Goal: Navigation & Orientation: Find specific page/section

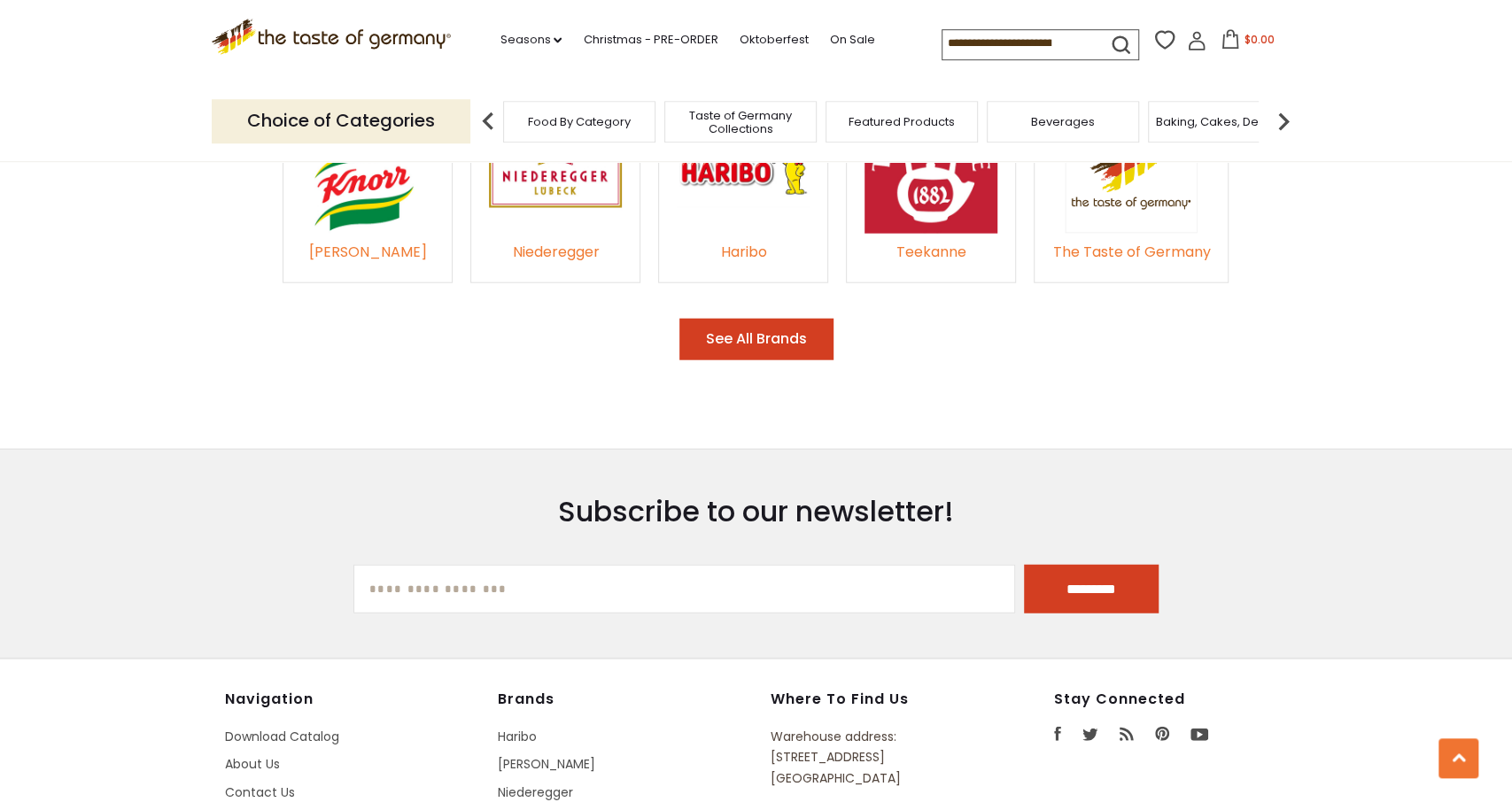
scroll to position [2822, 0]
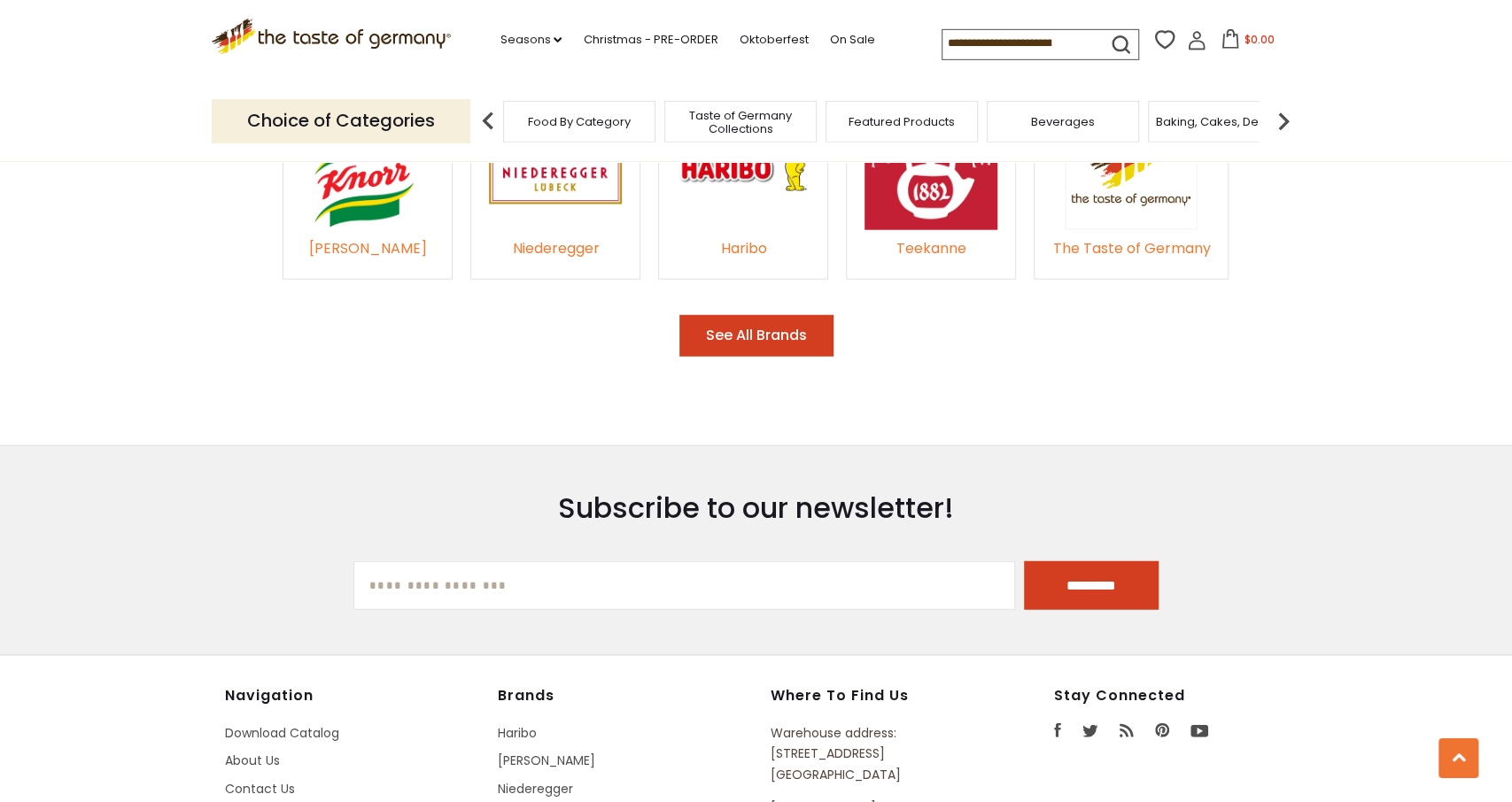
click at [773, 315] on button "See All Brands" at bounding box center [756, 336] width 154 height 41
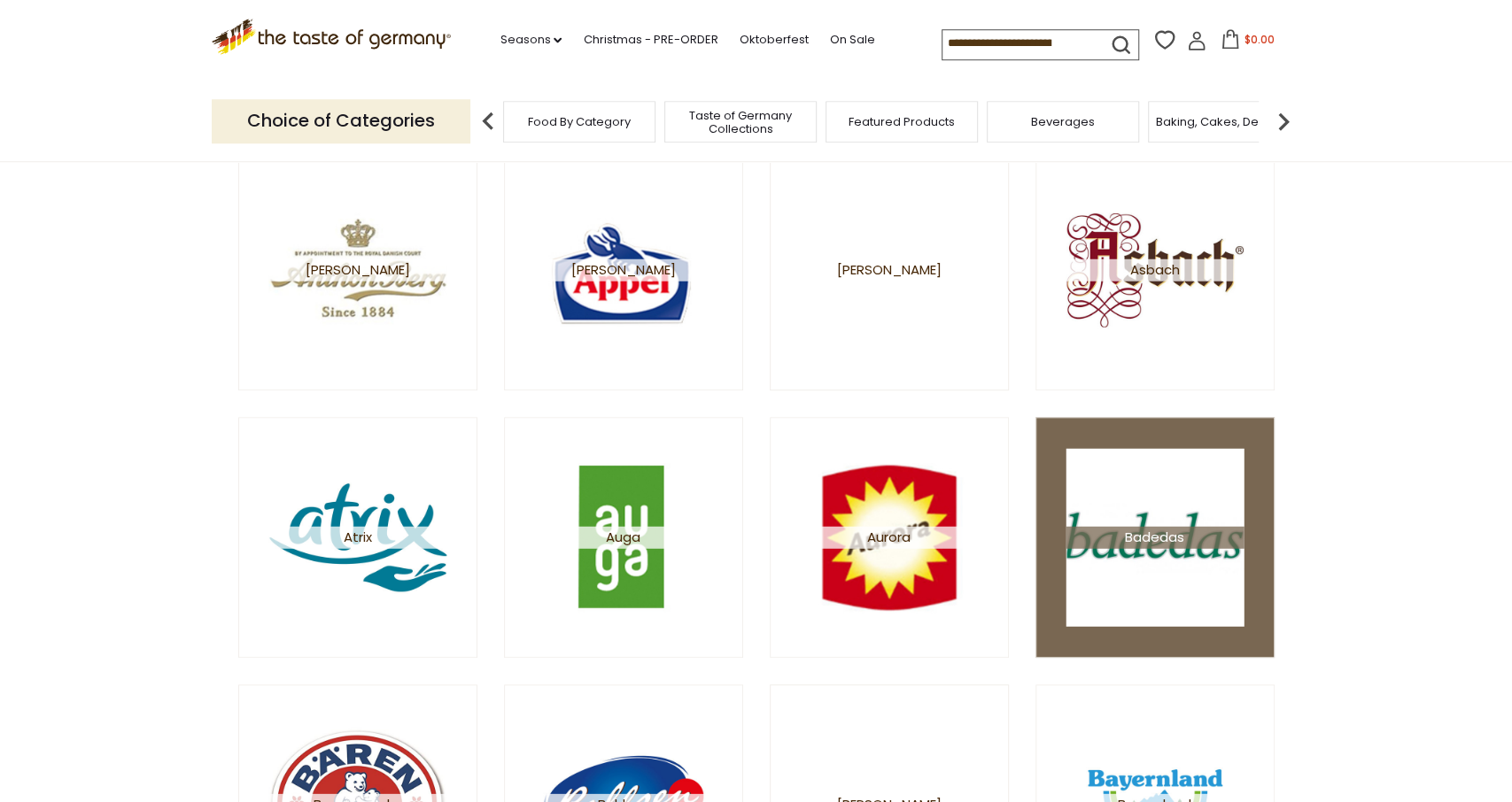
scroll to position [779, 0]
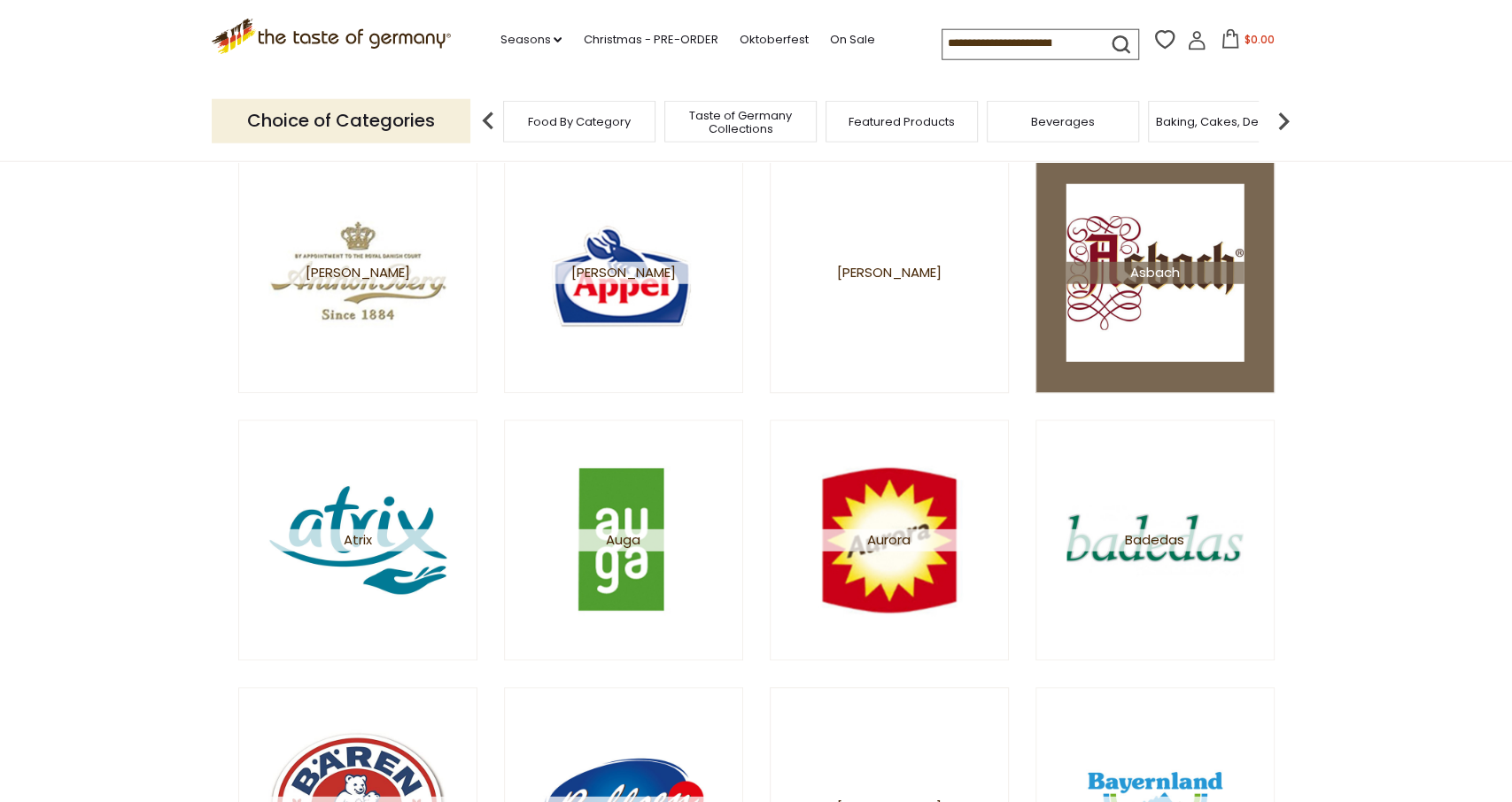
click at [1197, 309] on img at bounding box center [1154, 272] width 178 height 178
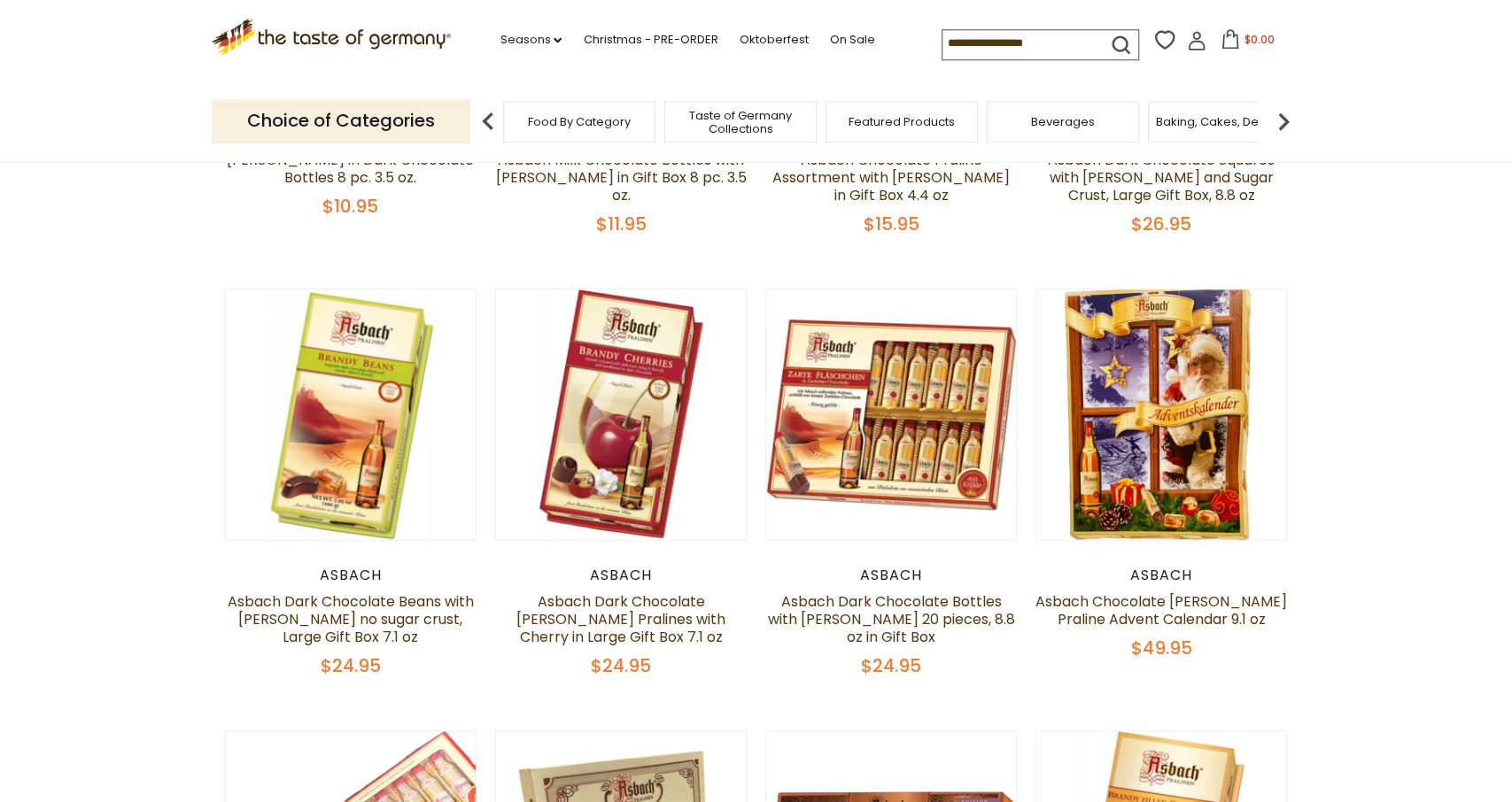
scroll to position [464, 0]
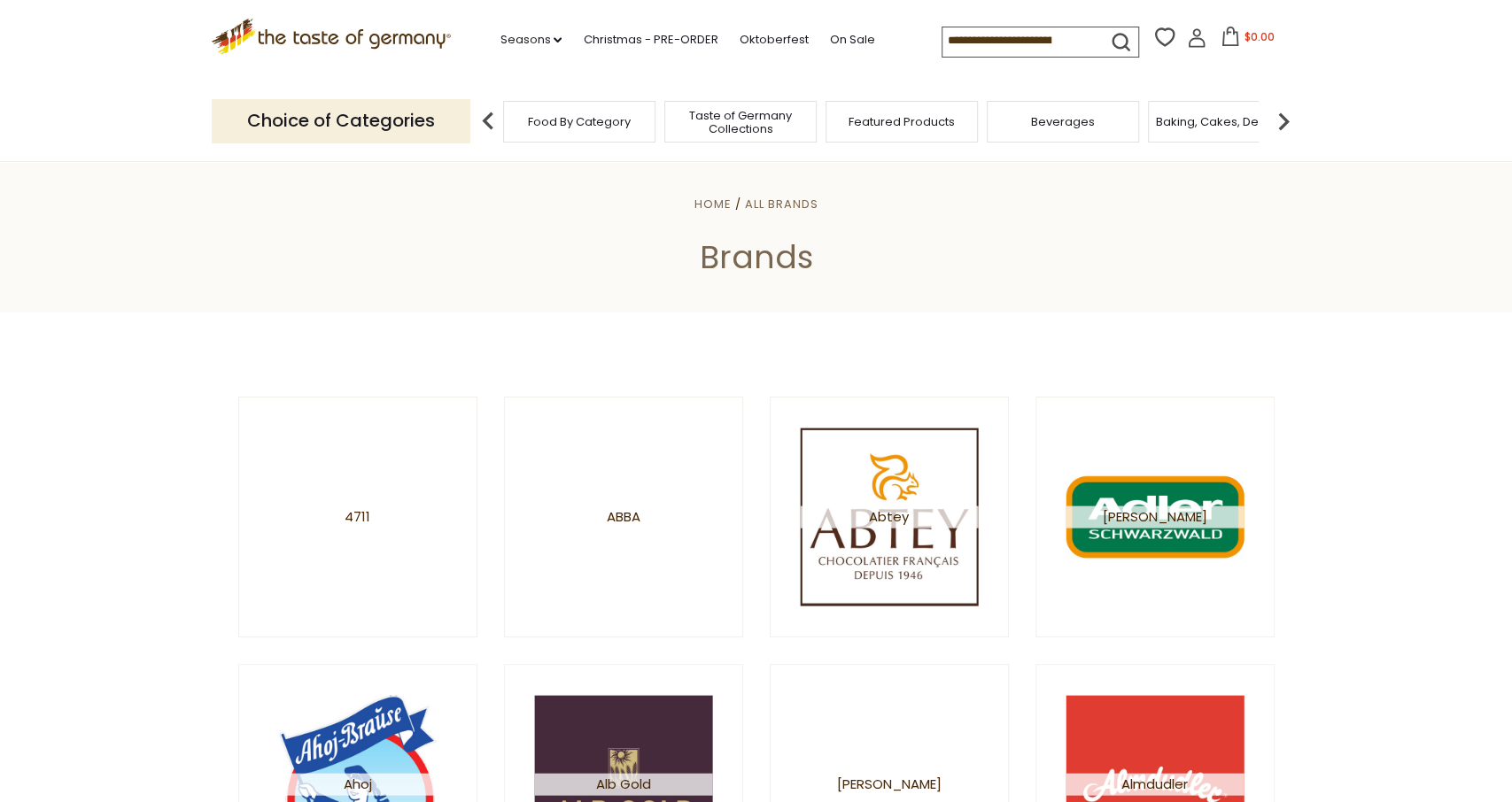
click at [364, 31] on icon ".st0{fill:#EDD300;} .st1{fill:#D33E21;}" at bounding box center [331, 37] width 240 height 36
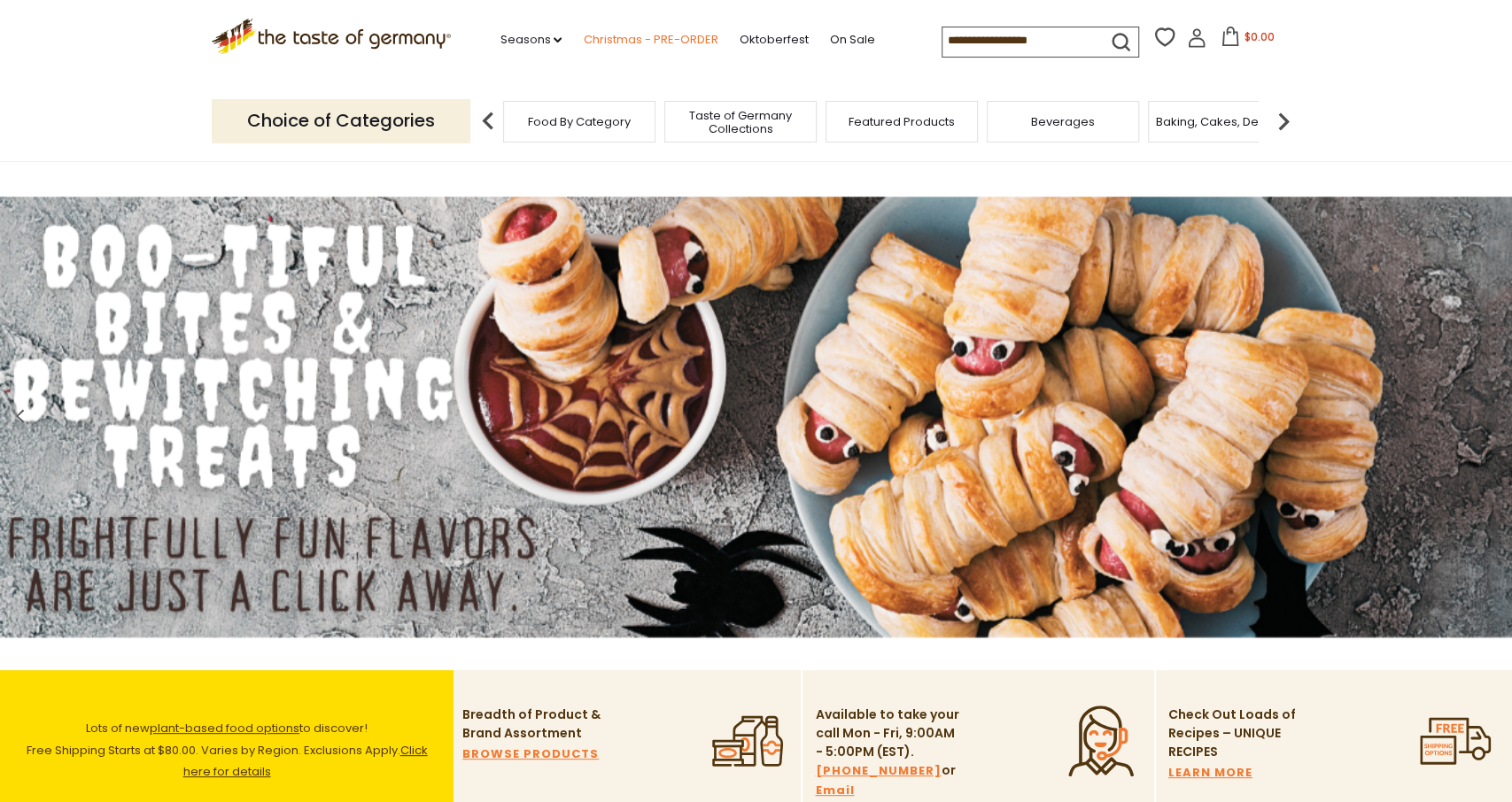
click at [598, 36] on link "Christmas - PRE-ORDER" at bounding box center [650, 40] width 135 height 20
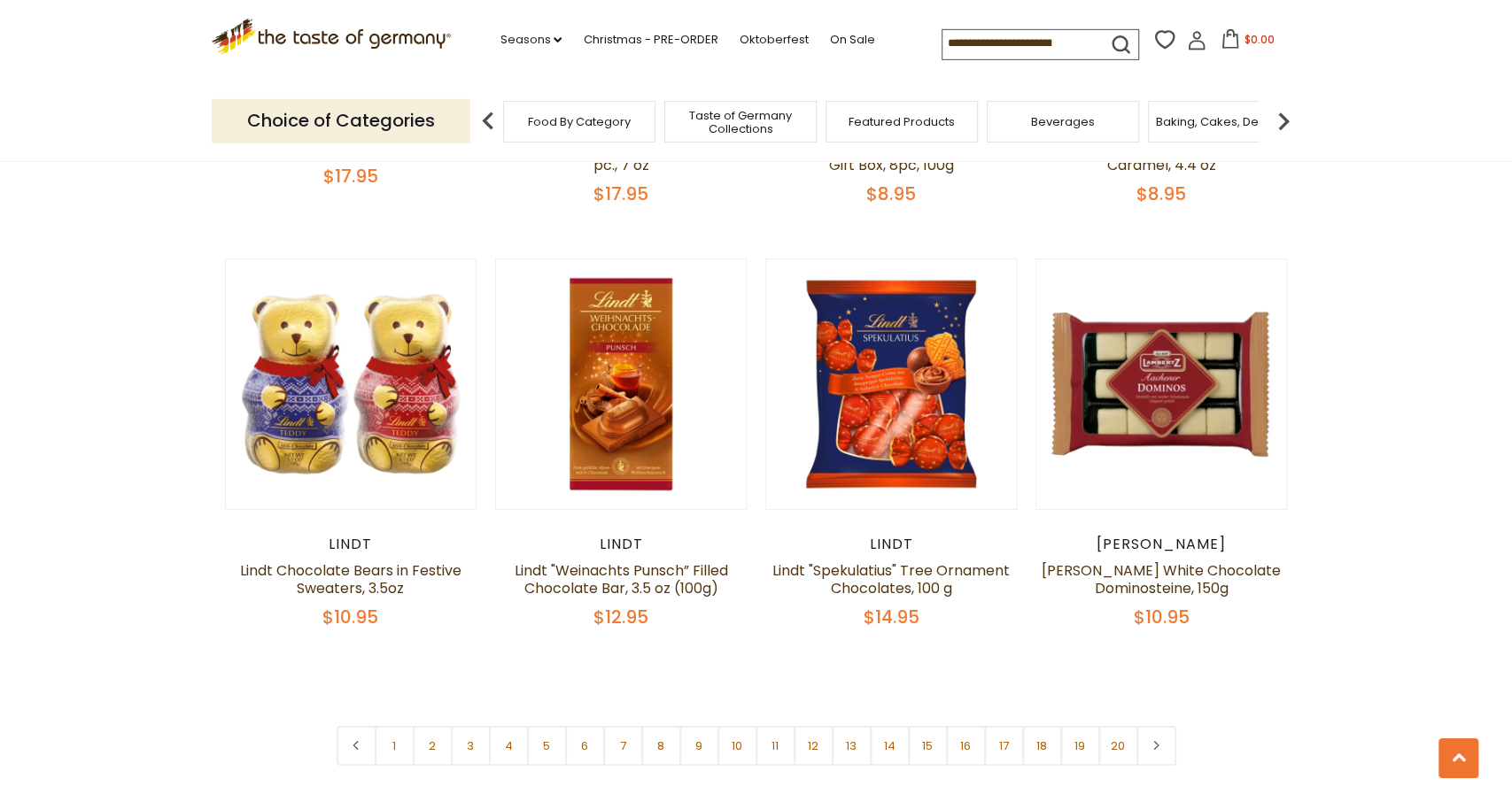
scroll to position [4006, 0]
click at [438, 725] on link "2" at bounding box center [433, 745] width 39 height 39
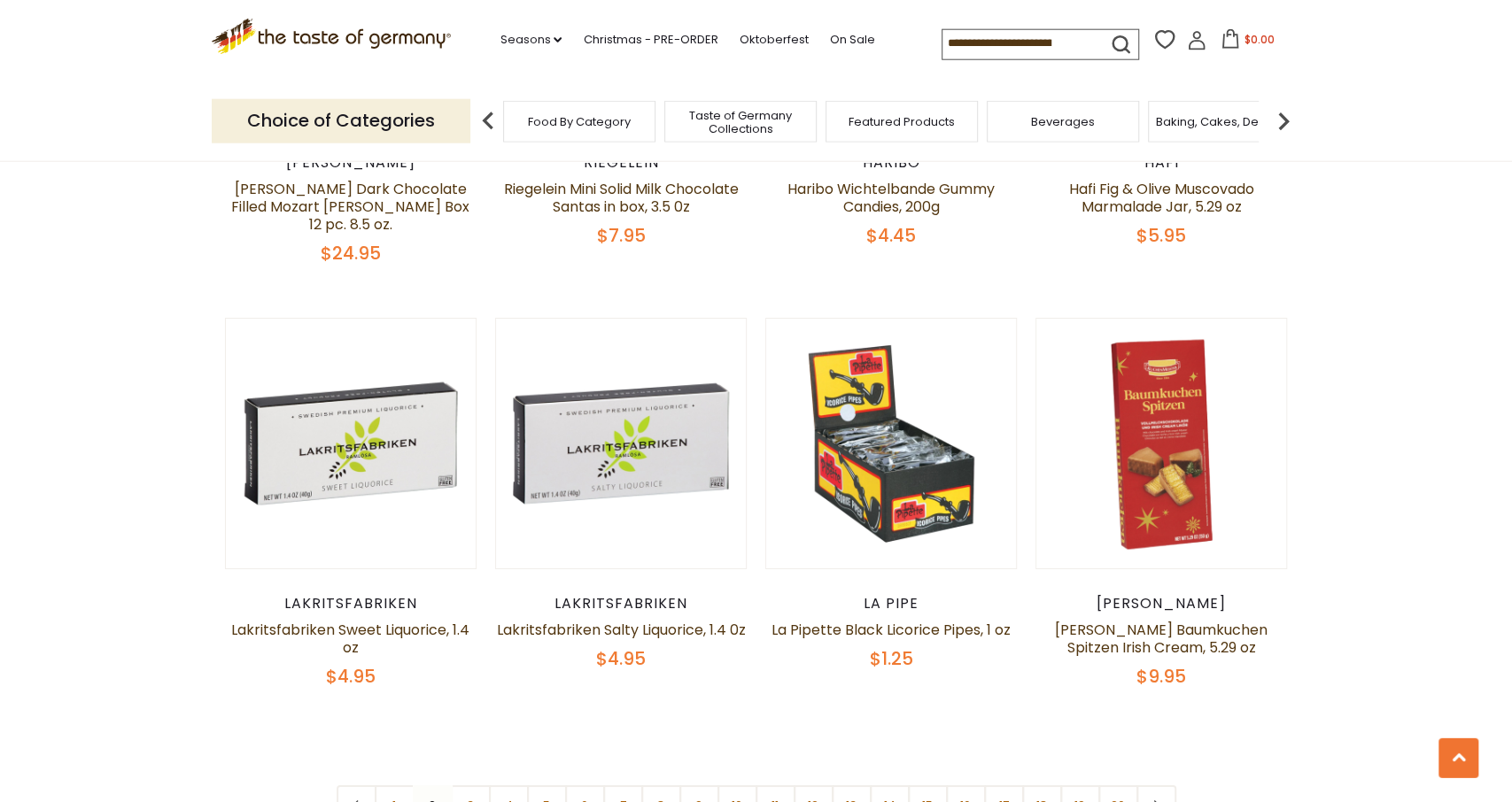
scroll to position [4001, 0]
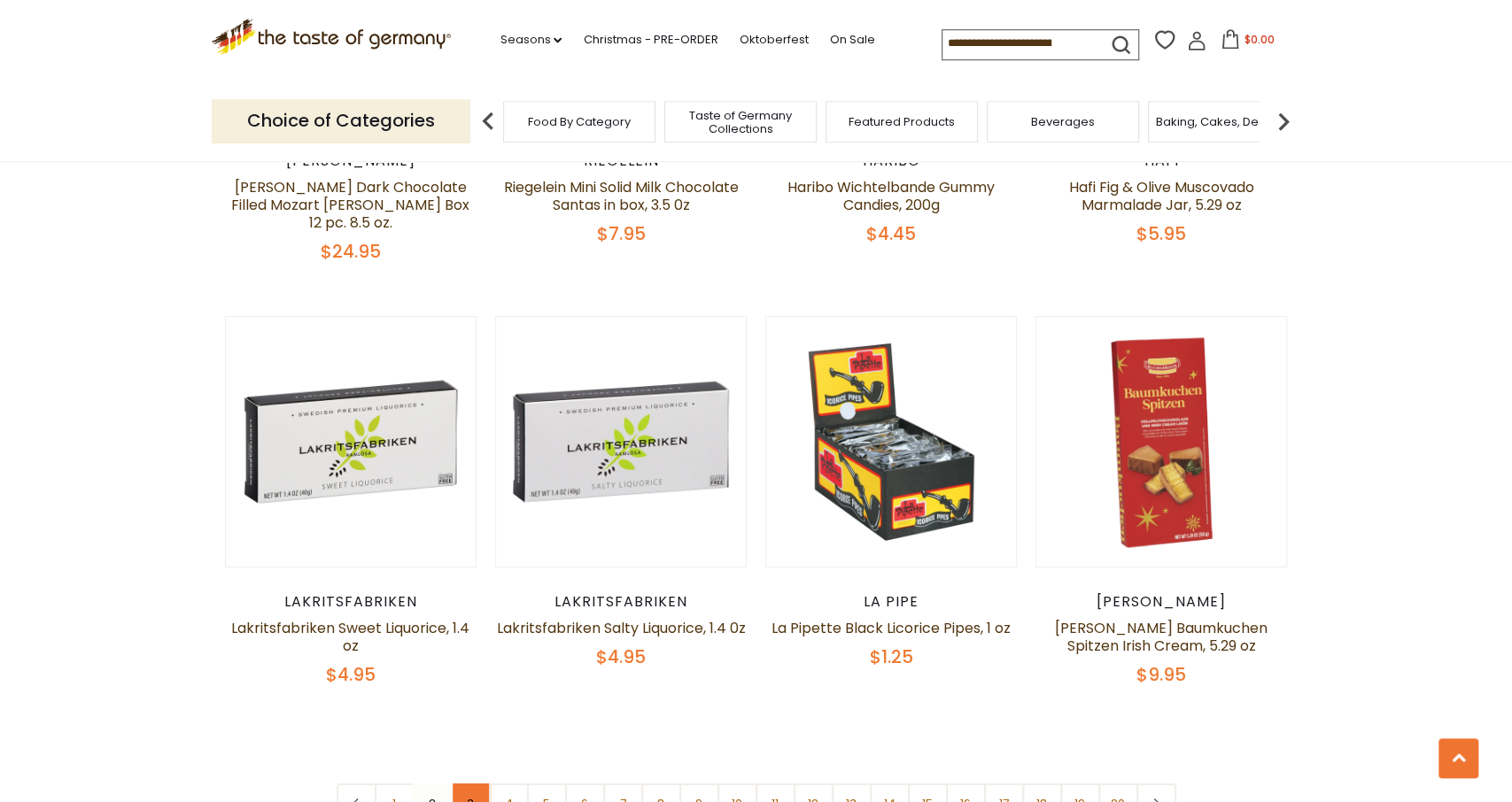
click at [468, 783] on link "3" at bounding box center [470, 803] width 39 height 39
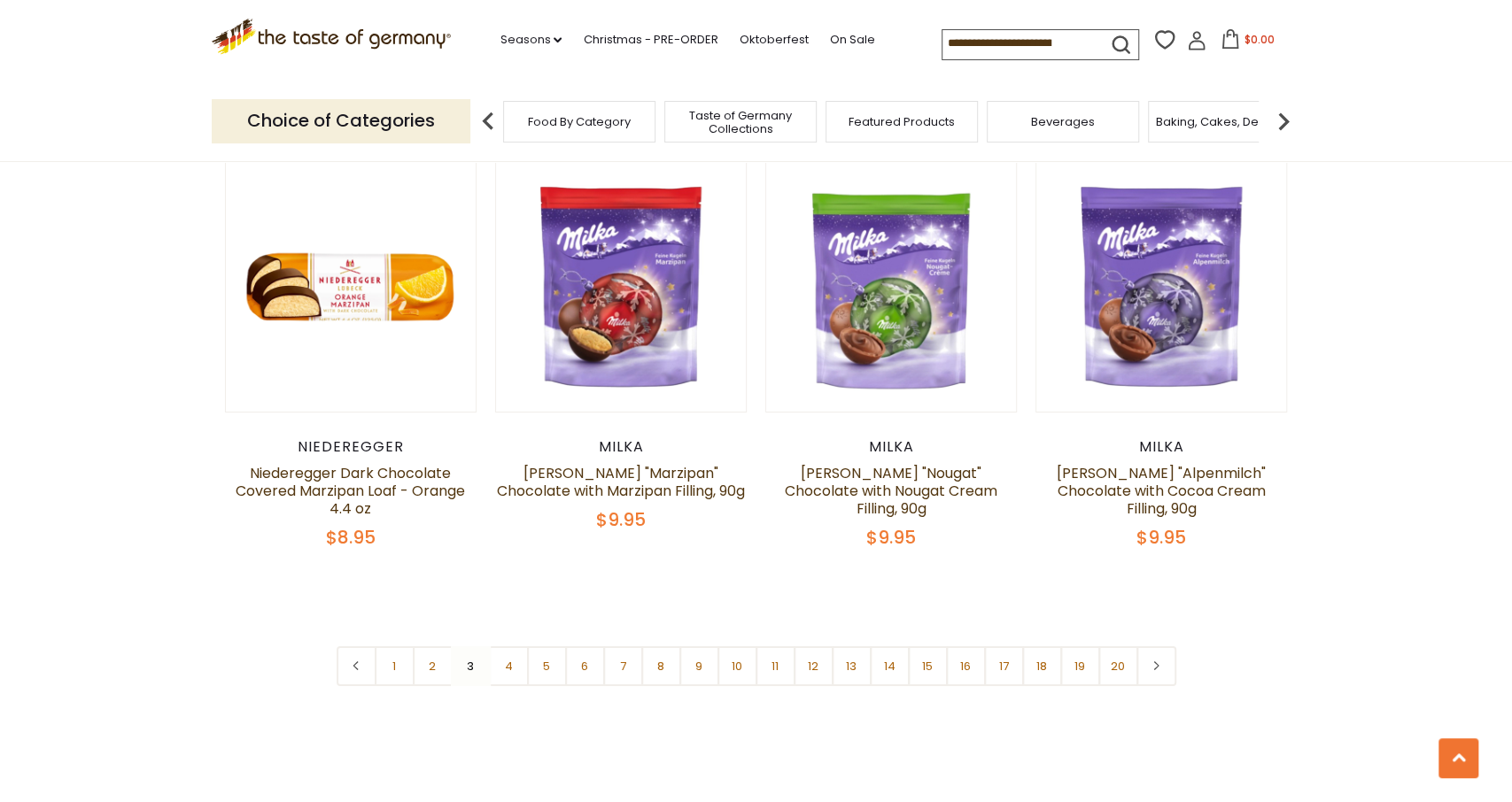
scroll to position [4058, 0]
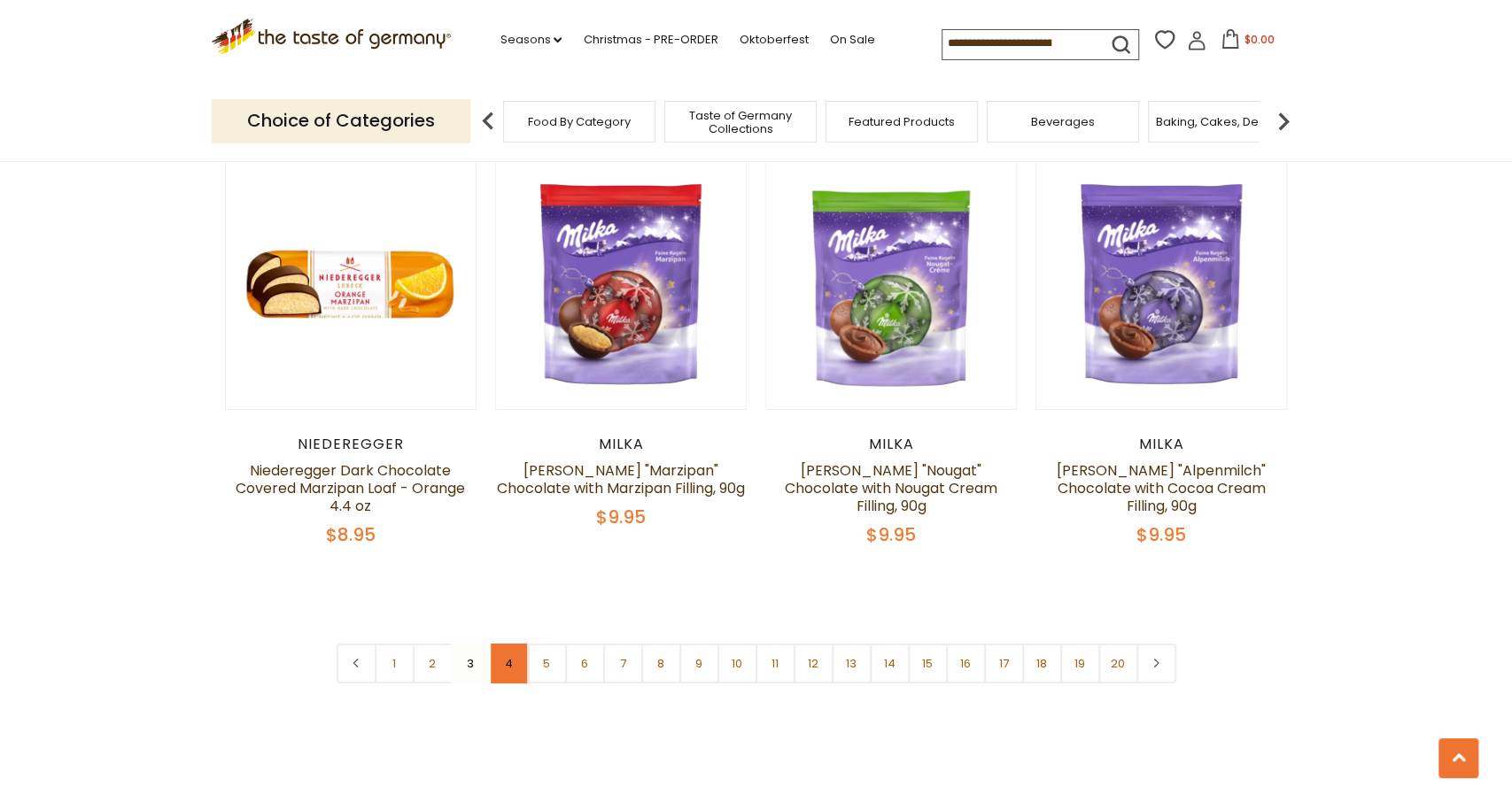
click at [508, 650] on link "4" at bounding box center [509, 663] width 39 height 39
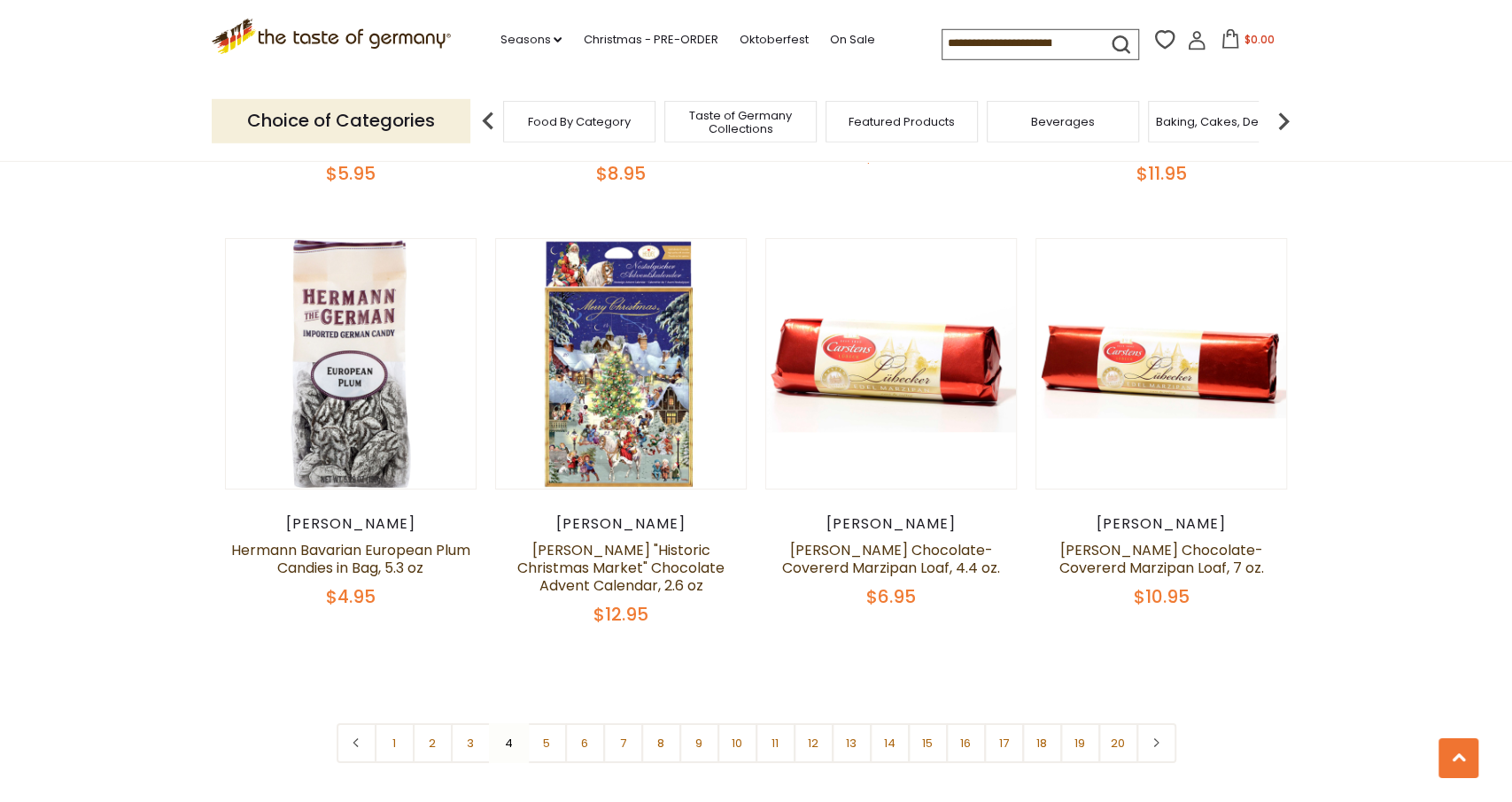
scroll to position [4031, 0]
click at [546, 723] on link "5" at bounding box center [546, 743] width 39 height 39
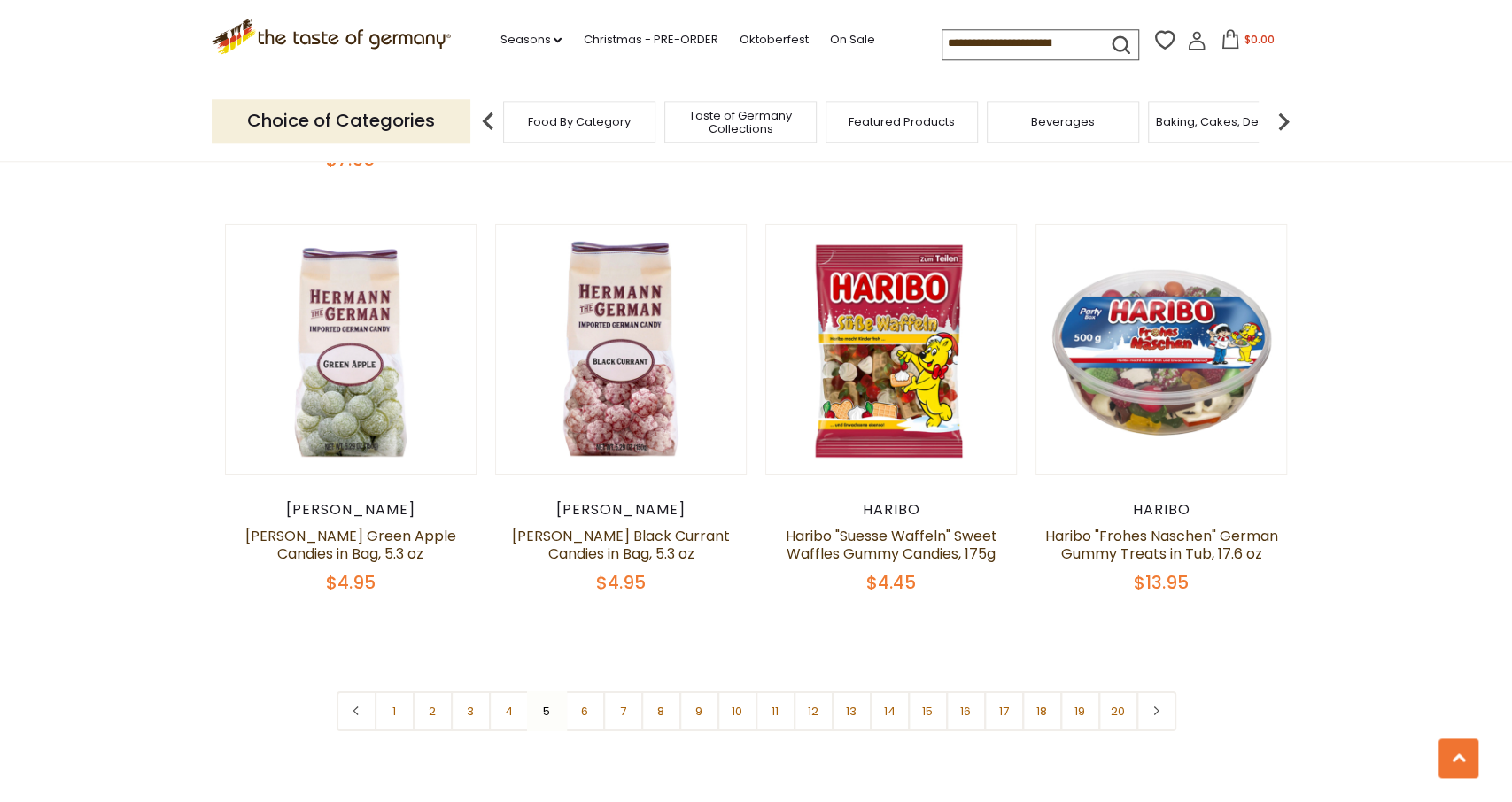
scroll to position [4057, 0]
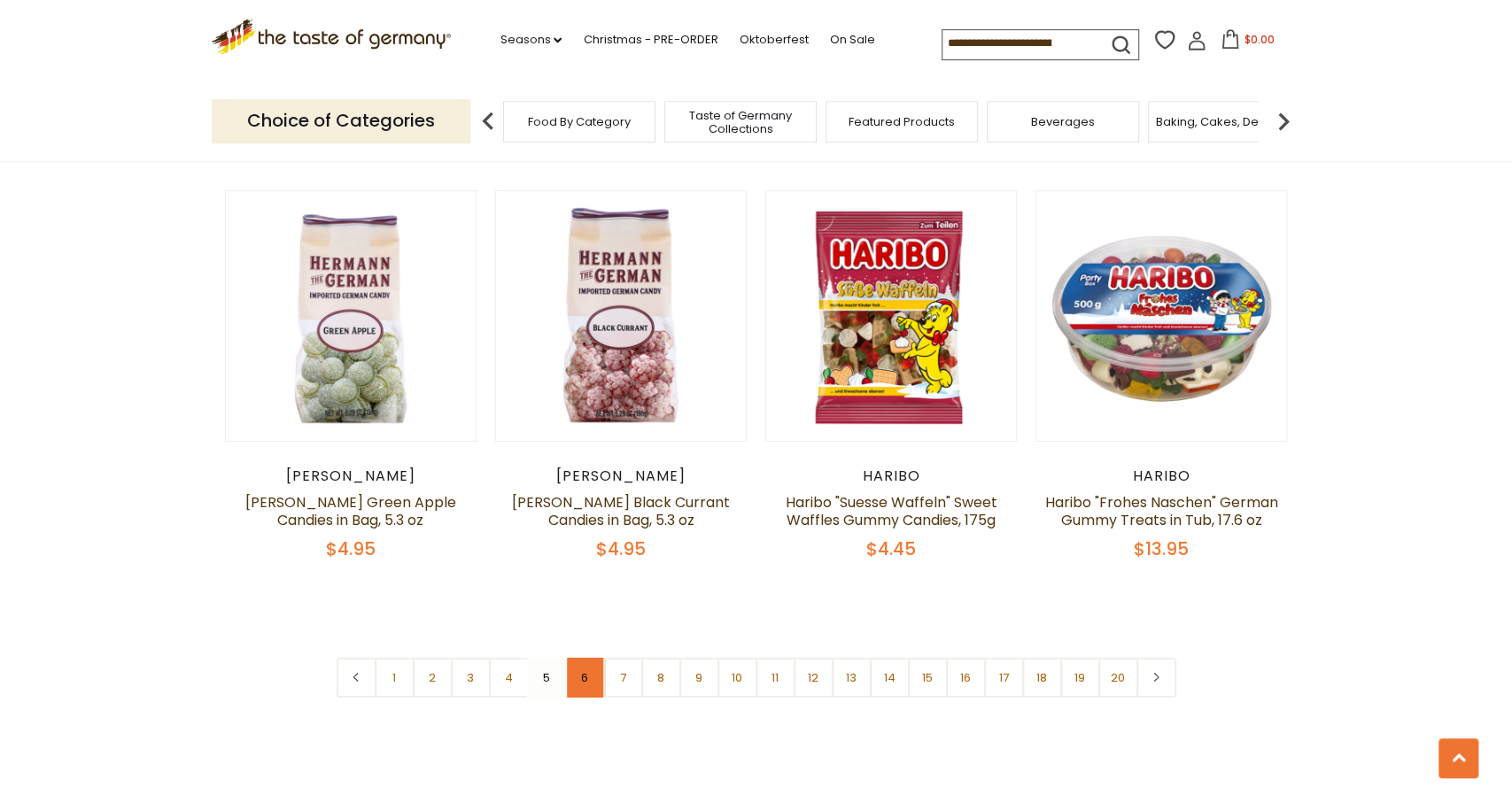
click at [580, 658] on link "6" at bounding box center [585, 677] width 39 height 39
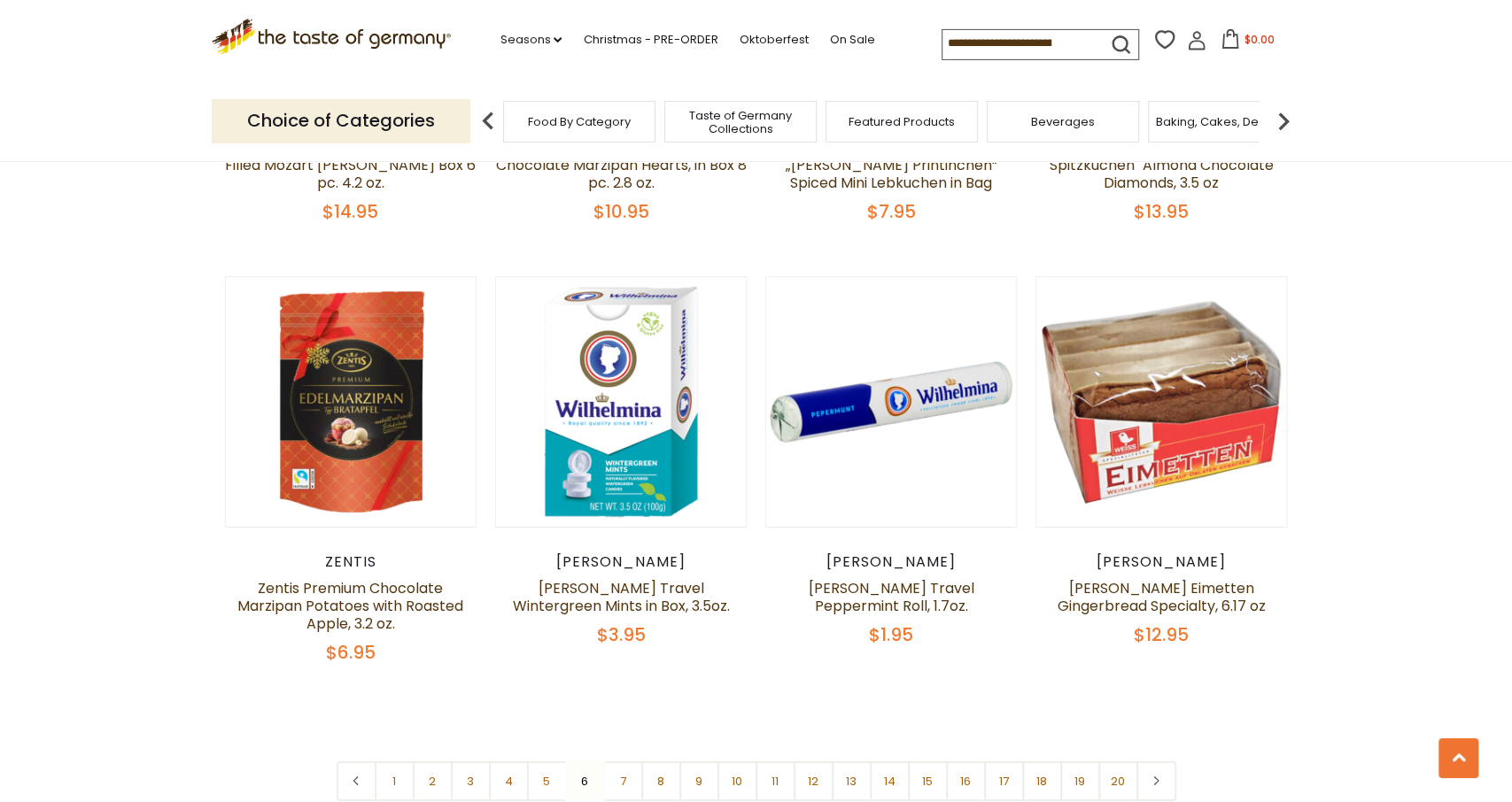
scroll to position [3990, 0]
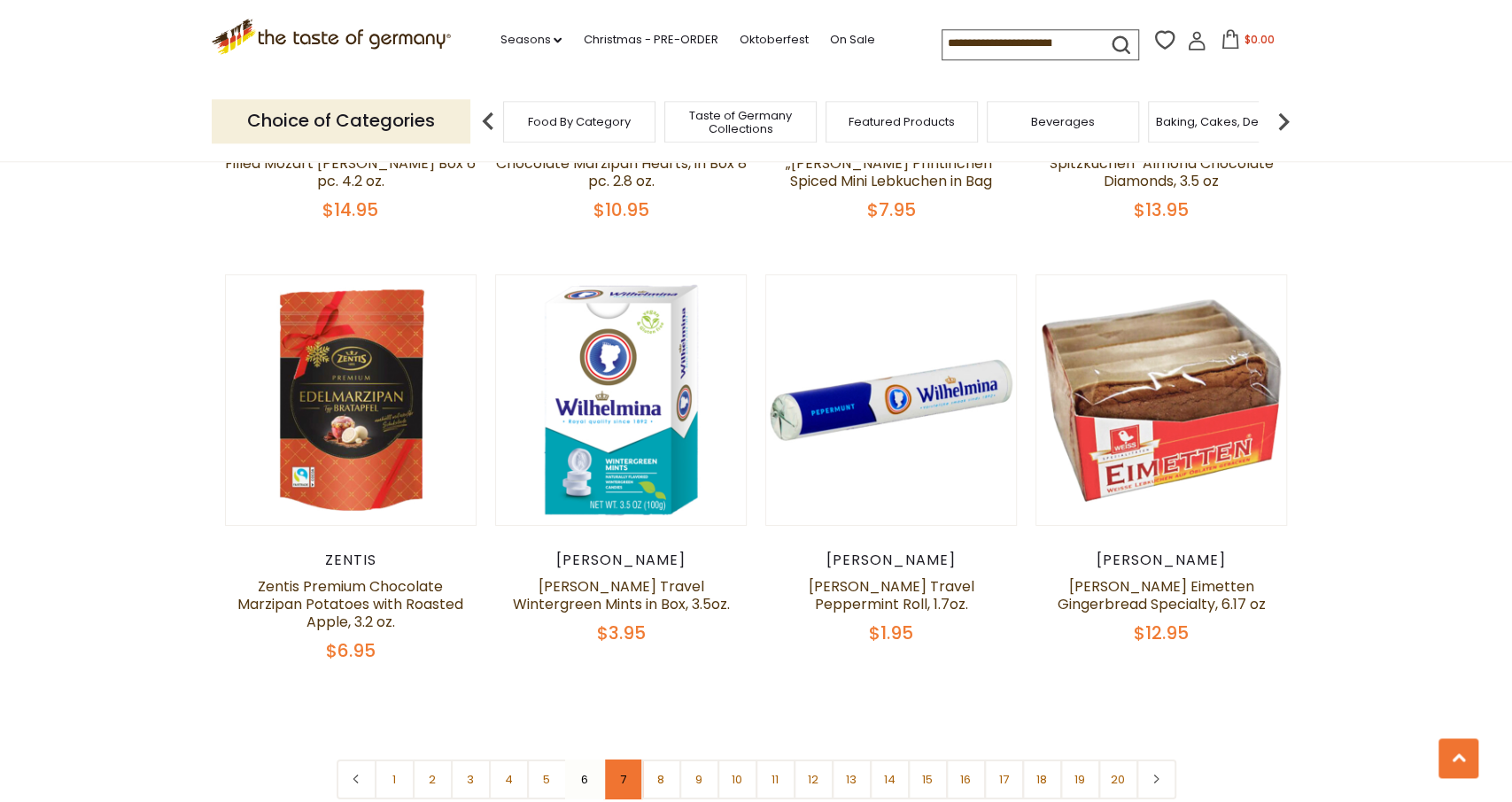
click at [614, 760] on link "7" at bounding box center [623, 780] width 39 height 39
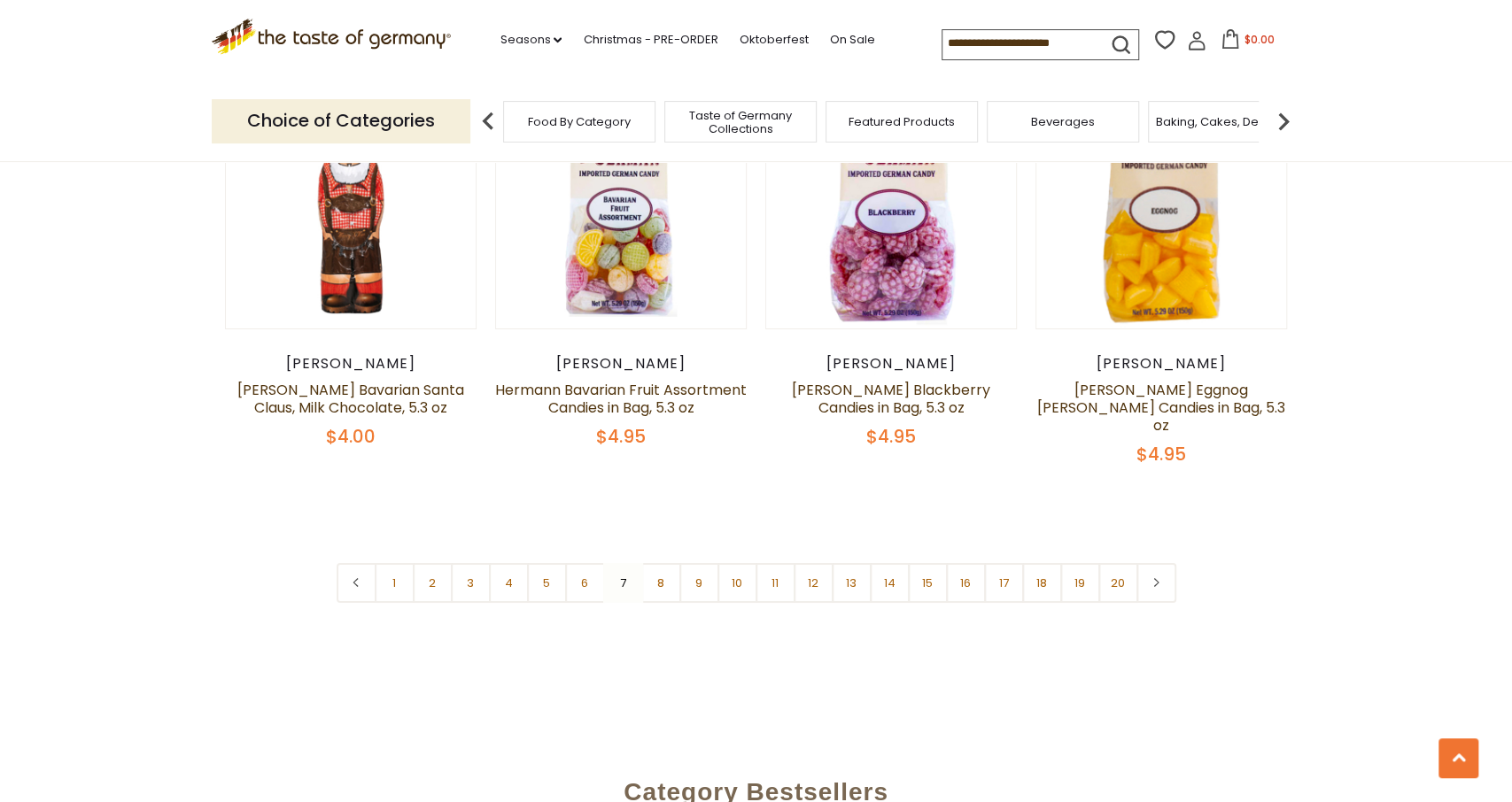
scroll to position [4193, 0]
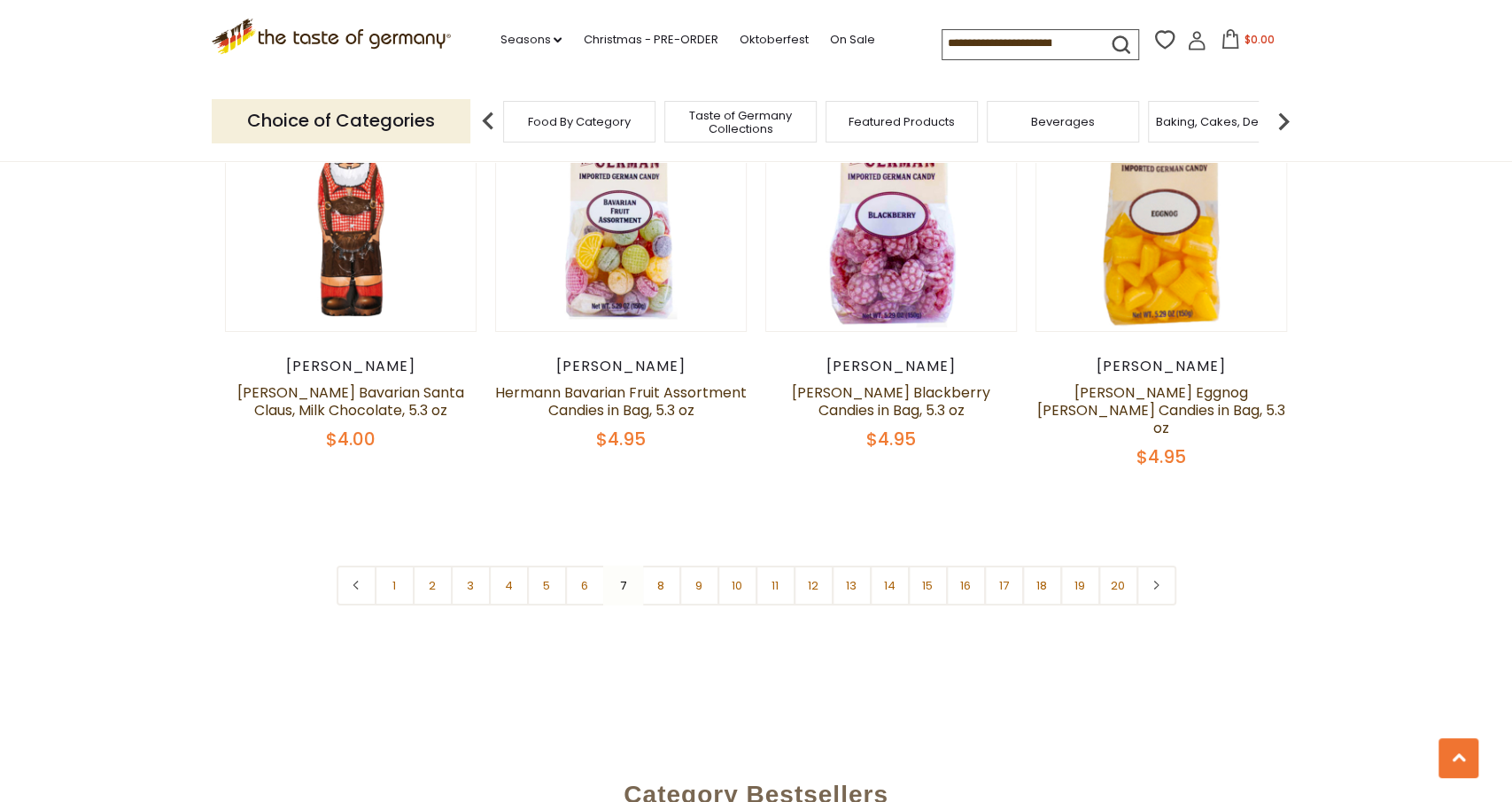
click at [637, 566] on nav "1 2 3 4 5 6 7 8 9 10 11 12 13 14 15 16 17 18 19 20" at bounding box center [756, 586] width 840 height 39
click at [652, 566] on link "8" at bounding box center [660, 586] width 39 height 39
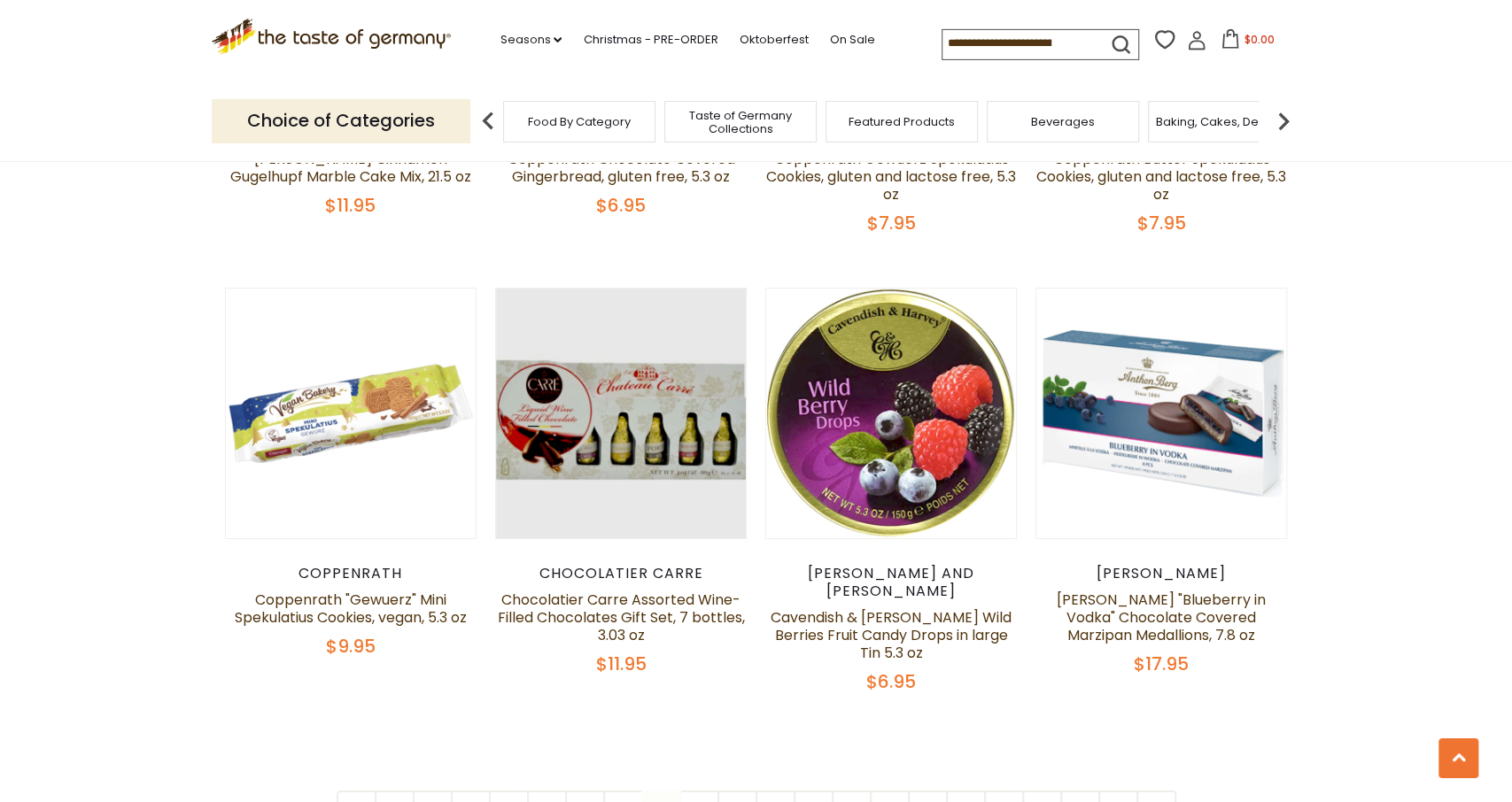
scroll to position [3965, 0]
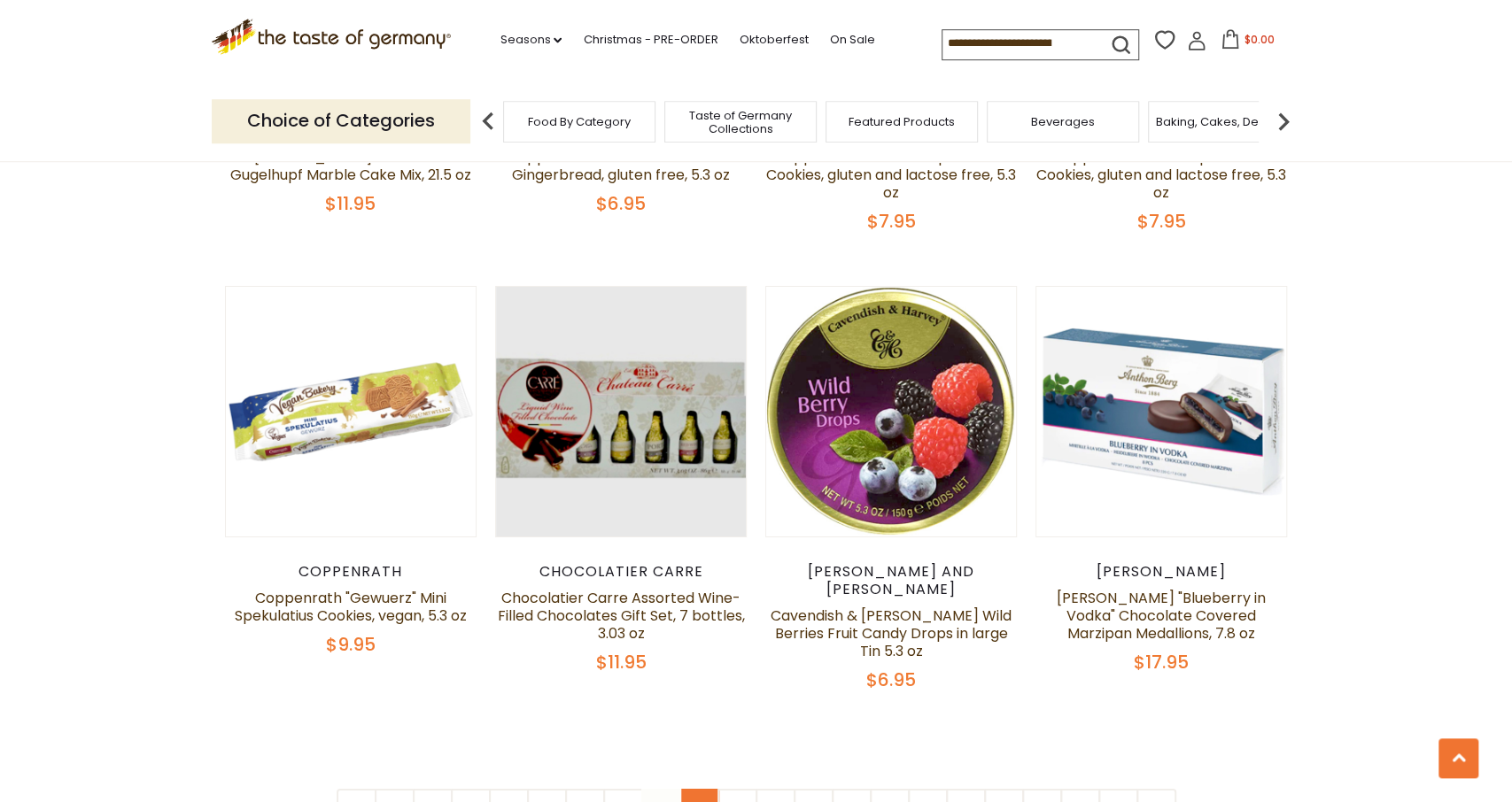
click at [692, 789] on link "9" at bounding box center [699, 808] width 39 height 39
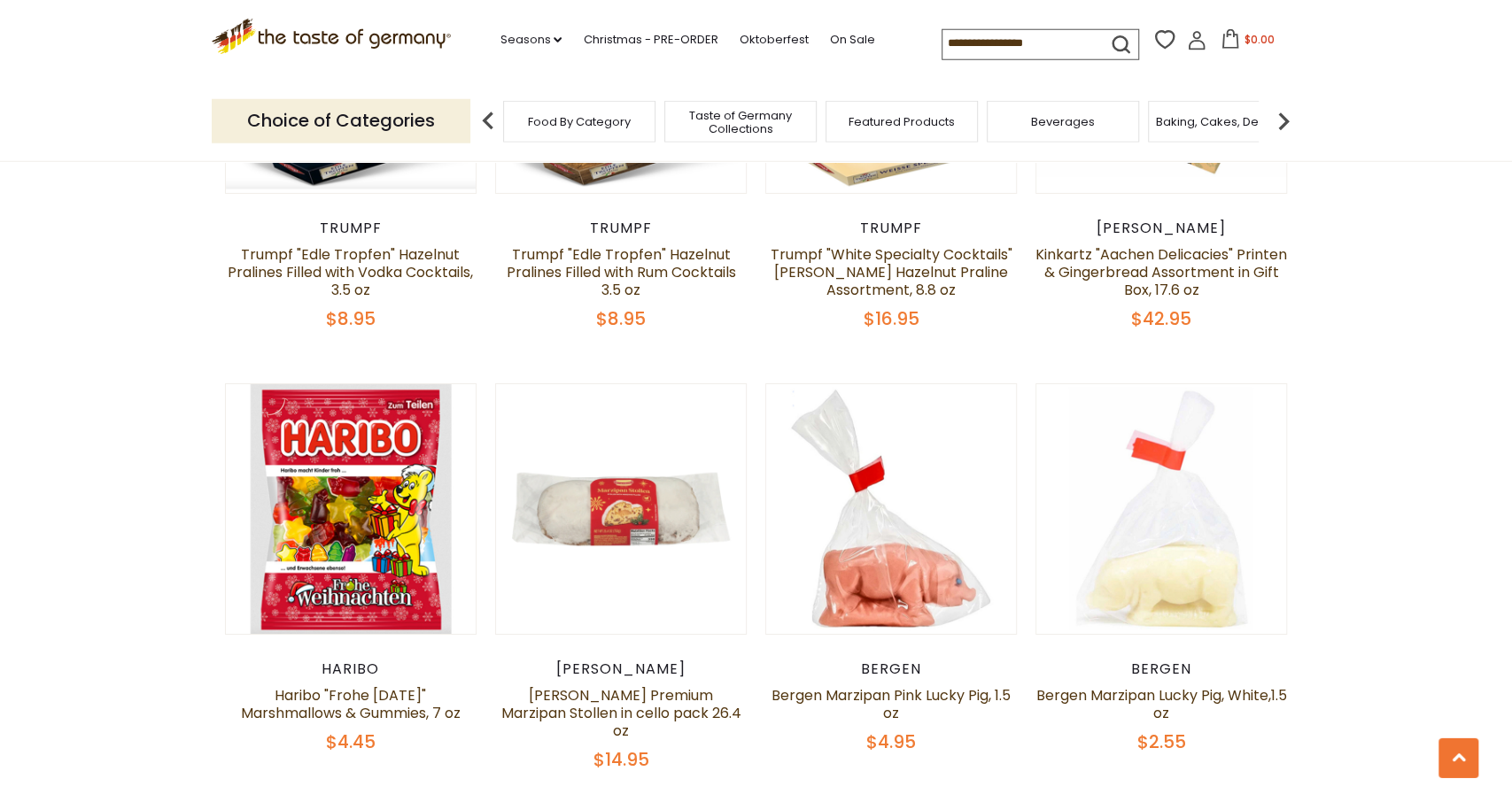
scroll to position [4120, 0]
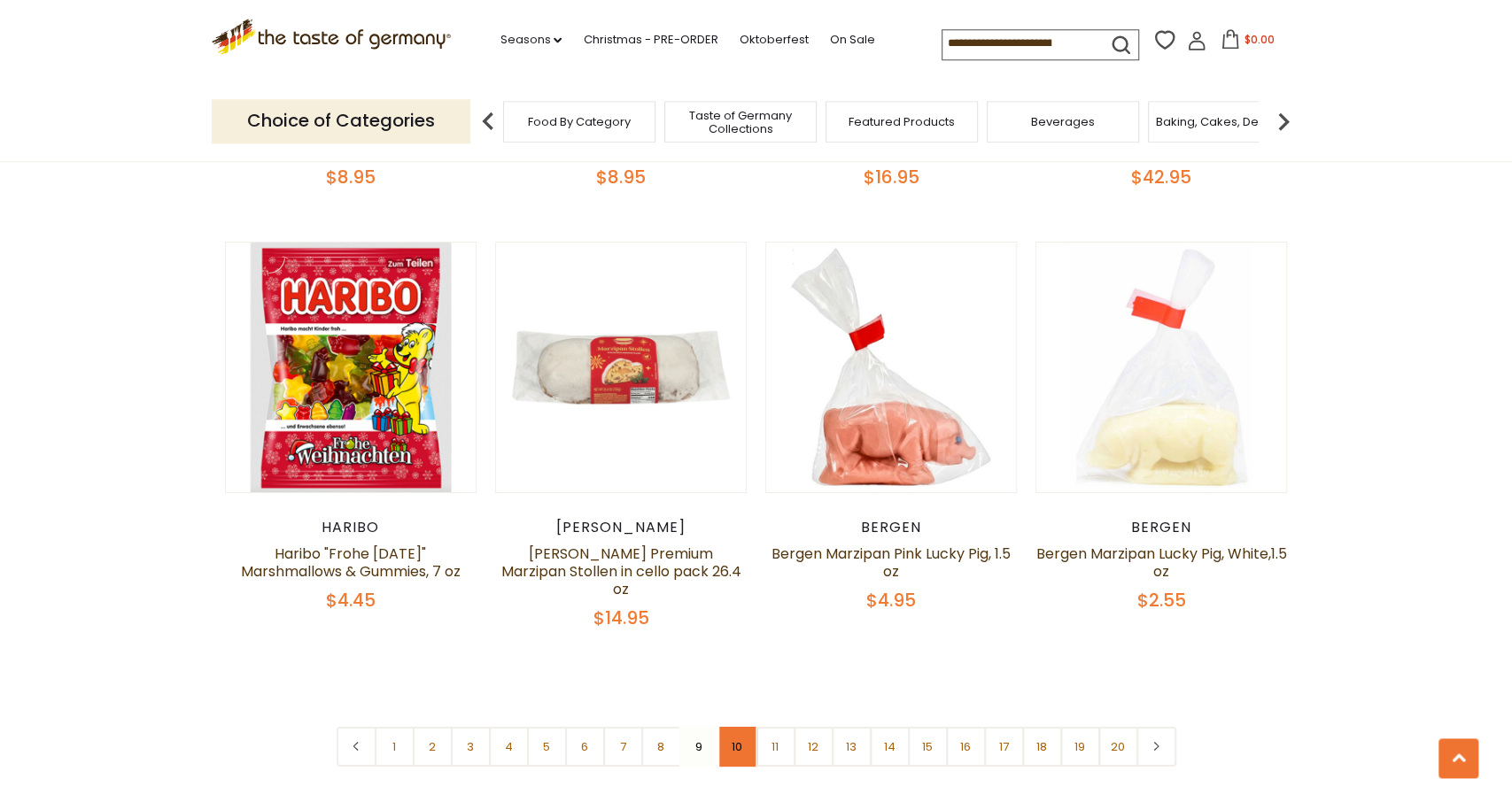
click at [728, 727] on link "10" at bounding box center [737, 746] width 39 height 39
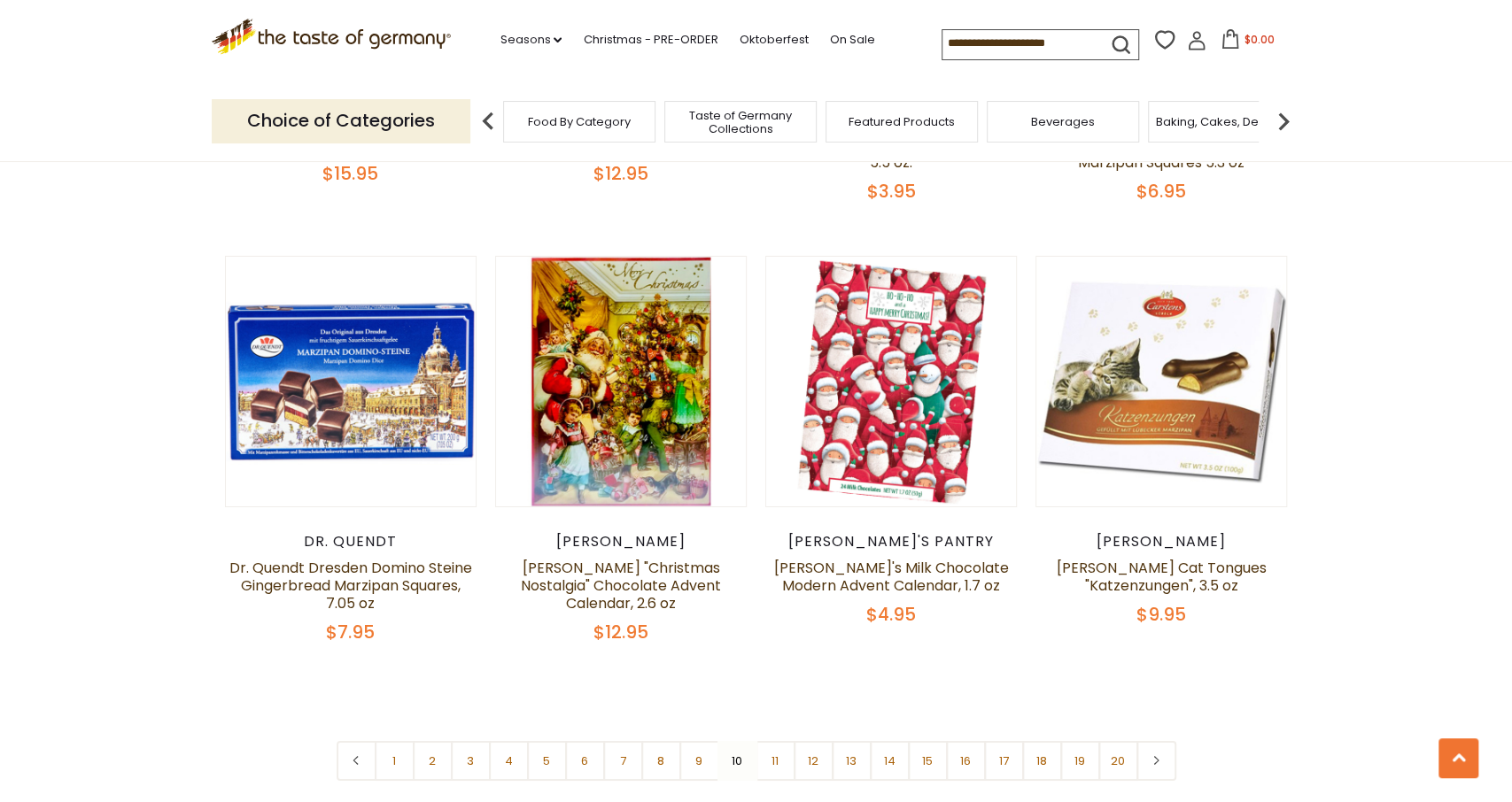
scroll to position [4032, 0]
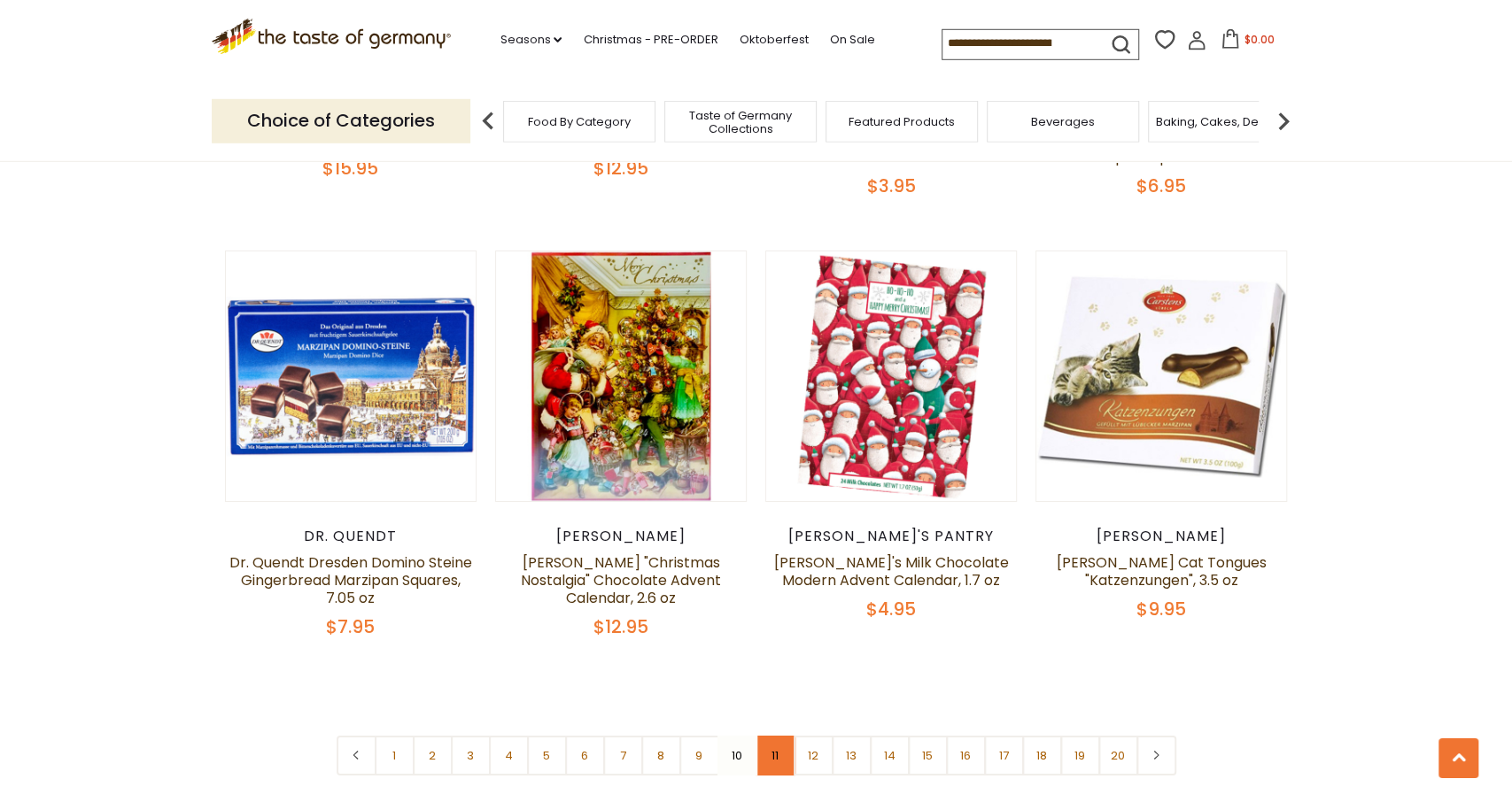
click at [773, 736] on link "11" at bounding box center [775, 755] width 39 height 39
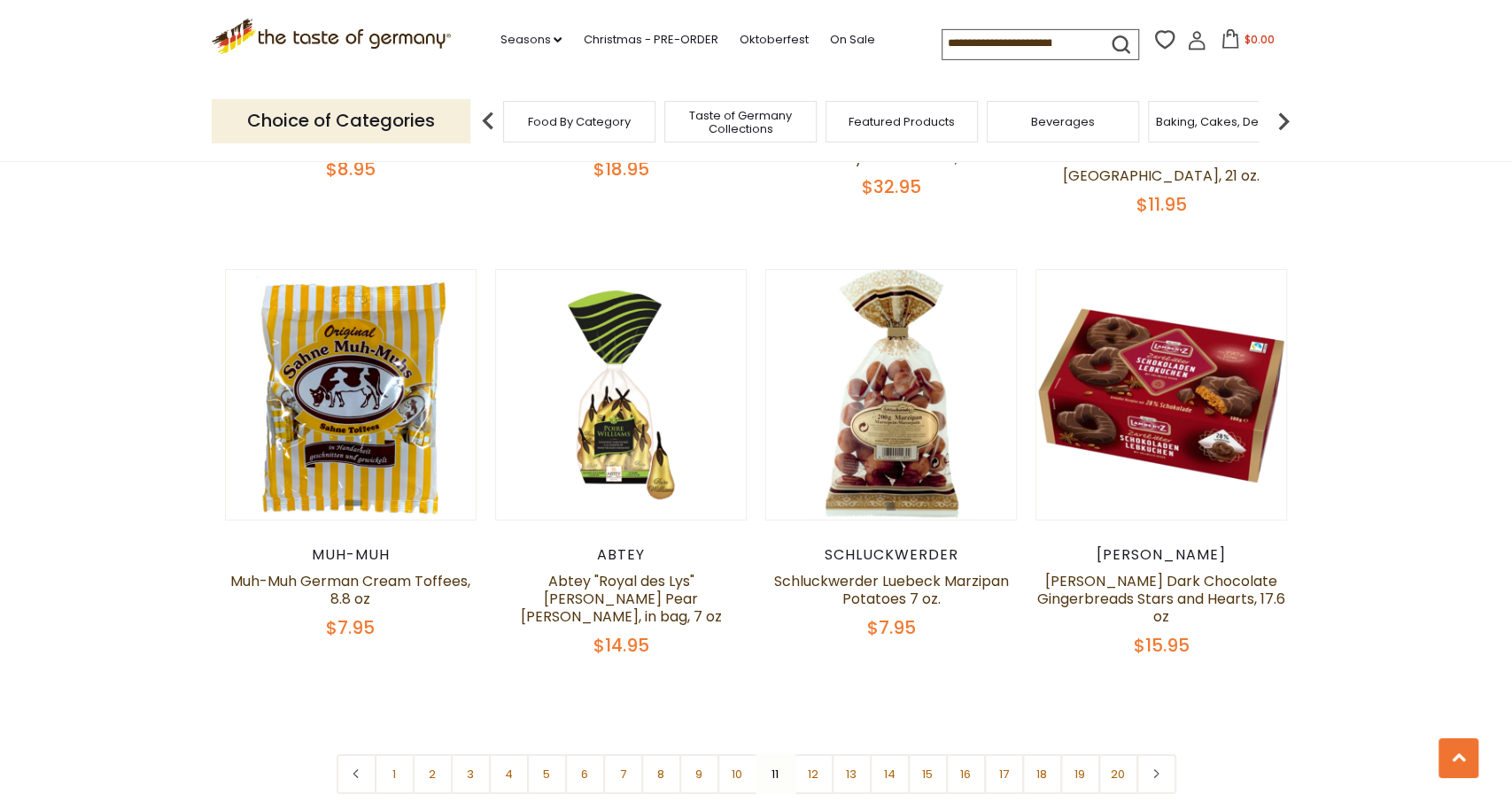
scroll to position [4014, 0]
click at [820, 760] on link "12" at bounding box center [813, 773] width 39 height 39
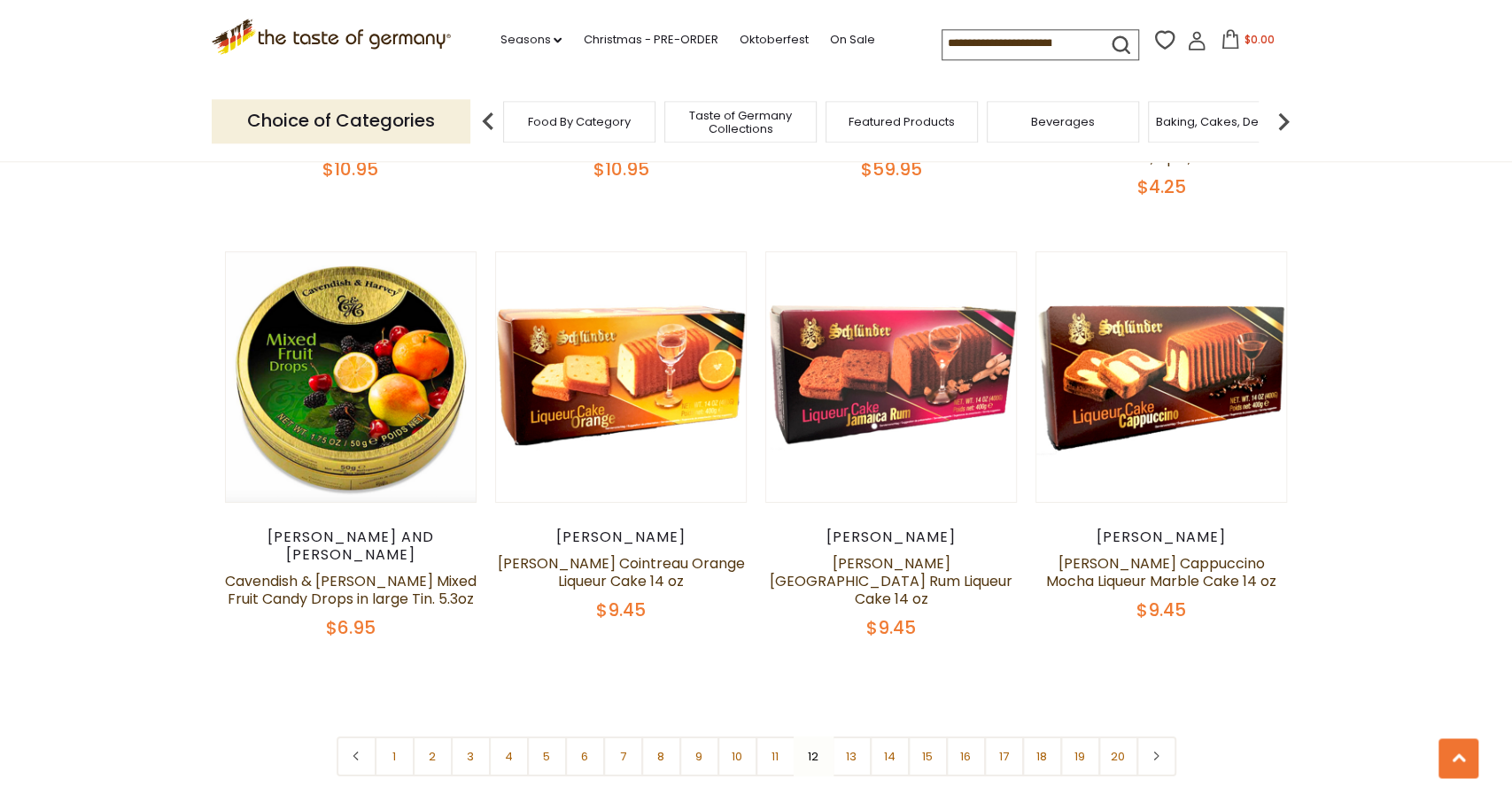
scroll to position [4038, 0]
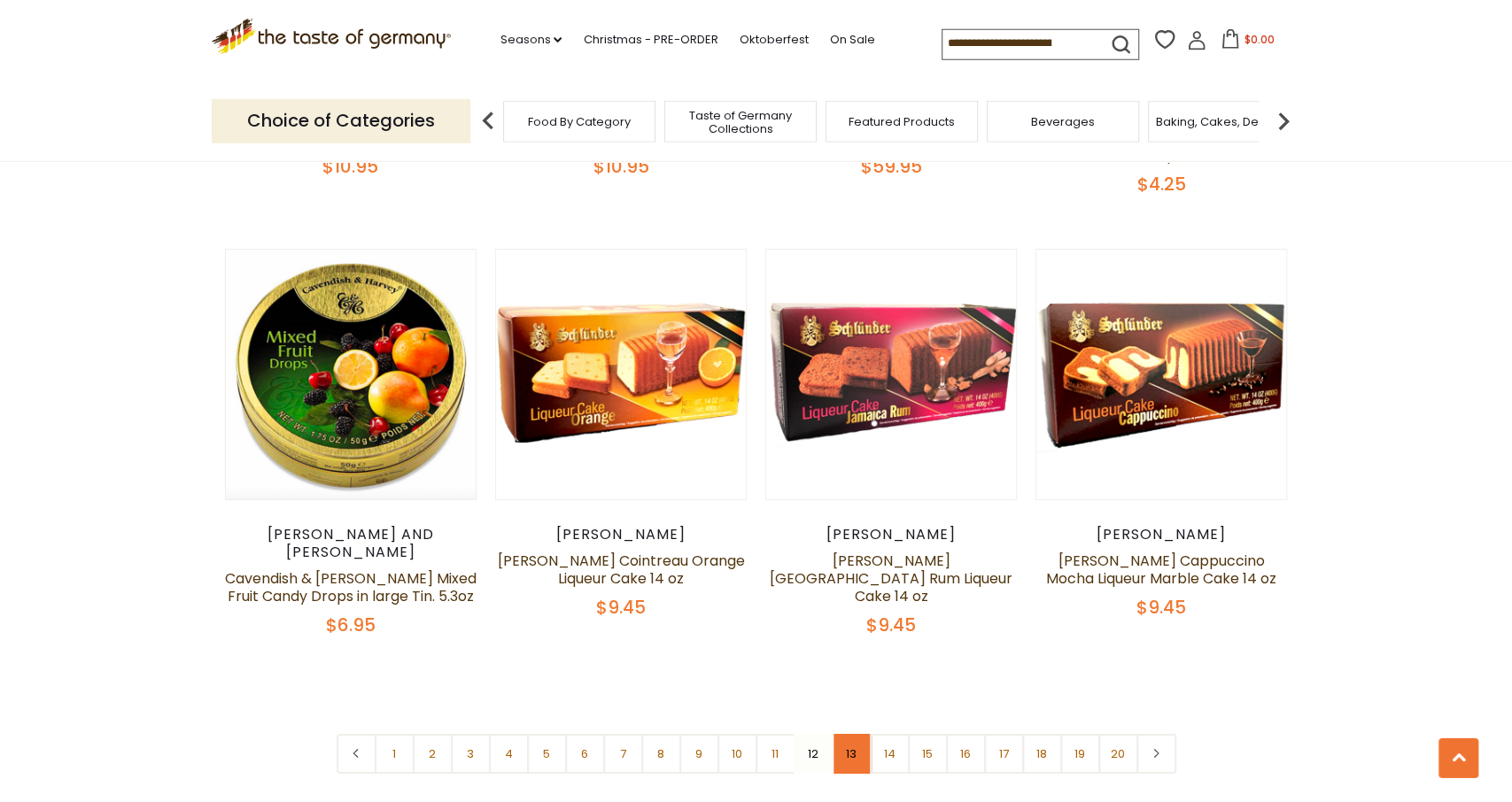
click at [847, 734] on link "13" at bounding box center [852, 754] width 39 height 39
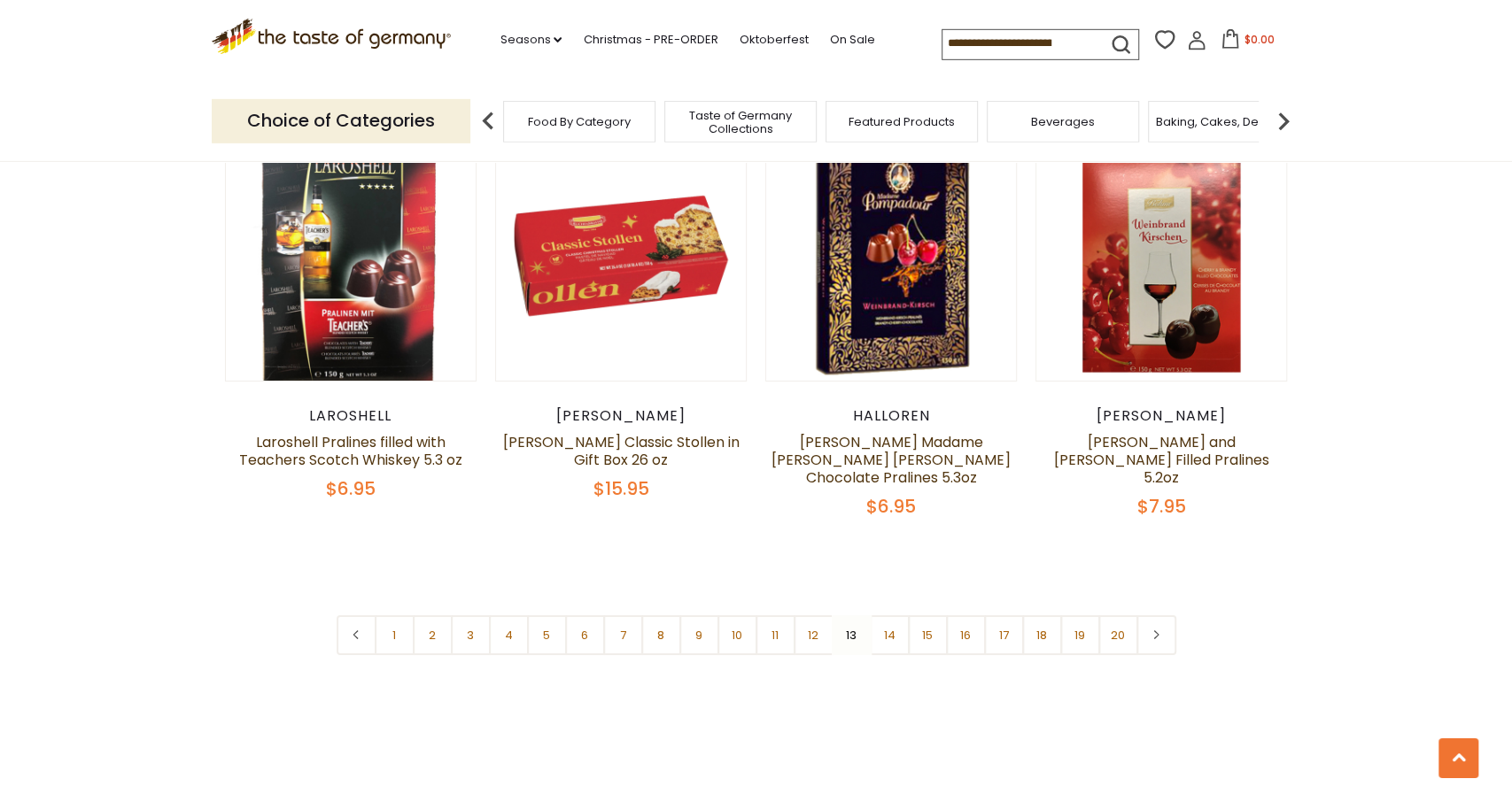
scroll to position [4140, 0]
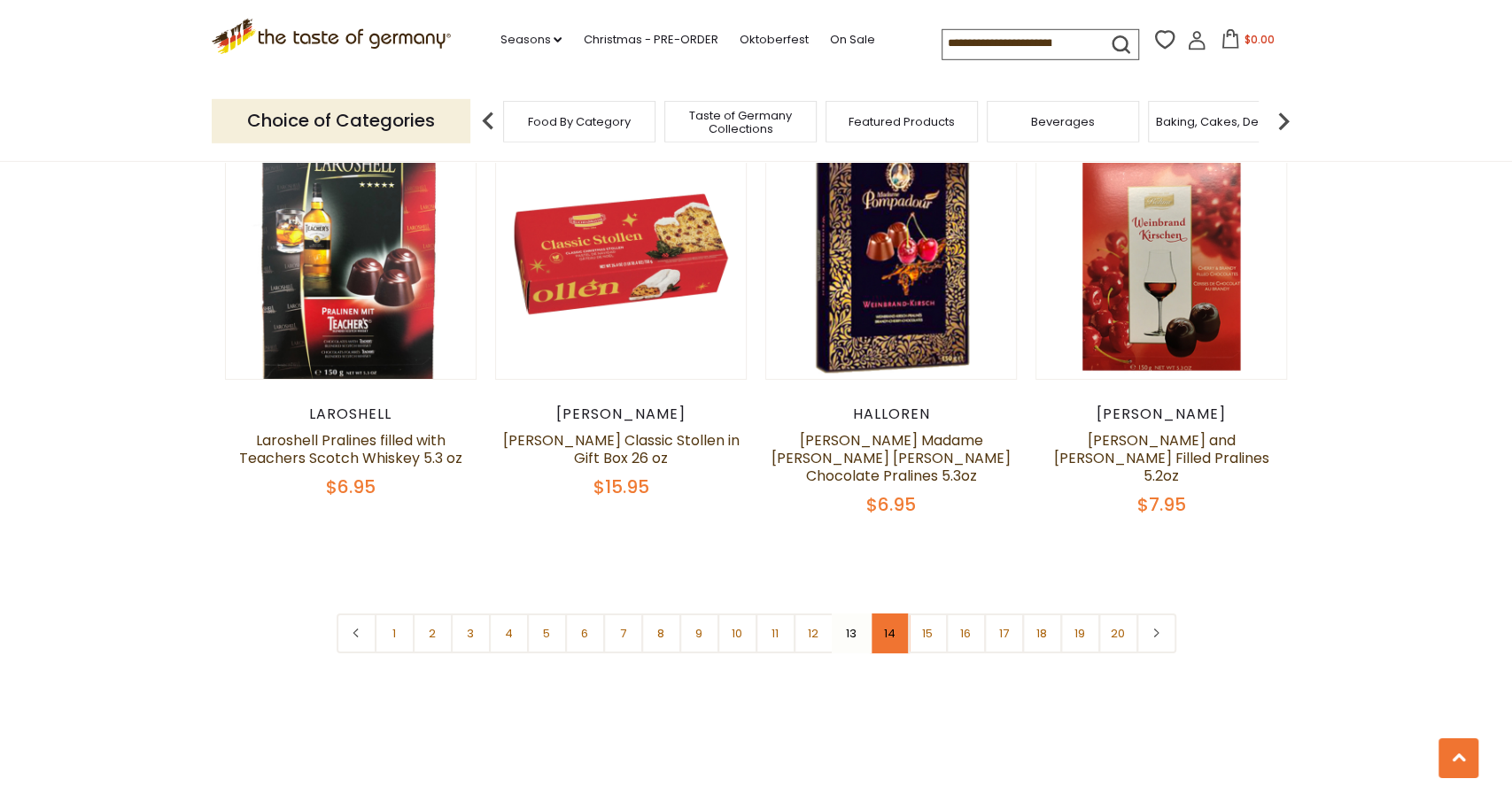
click at [906, 638] on link "14" at bounding box center [889, 633] width 39 height 39
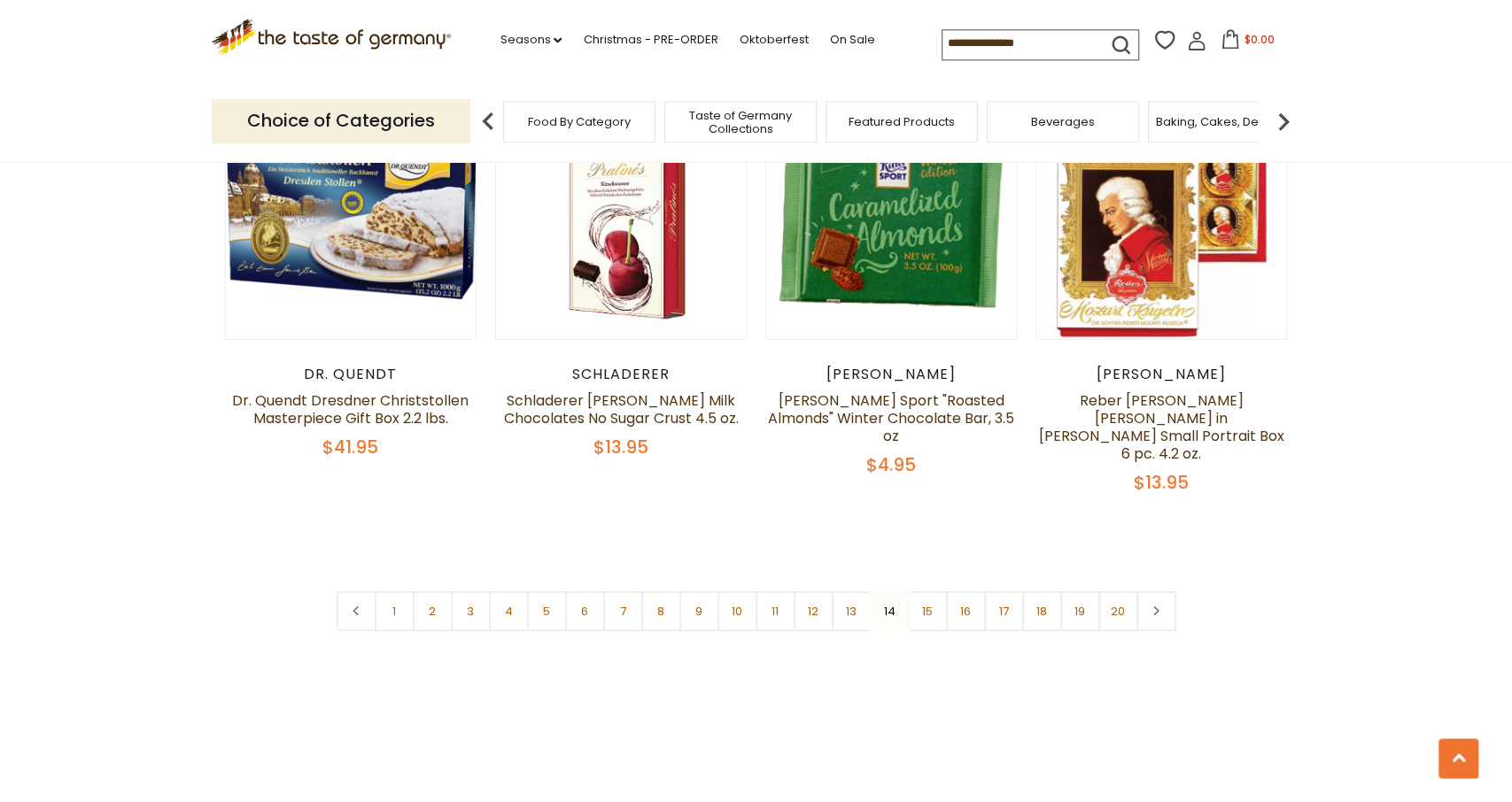
scroll to position [4195, 0]
click at [916, 590] on link "15" at bounding box center [928, 610] width 39 height 39
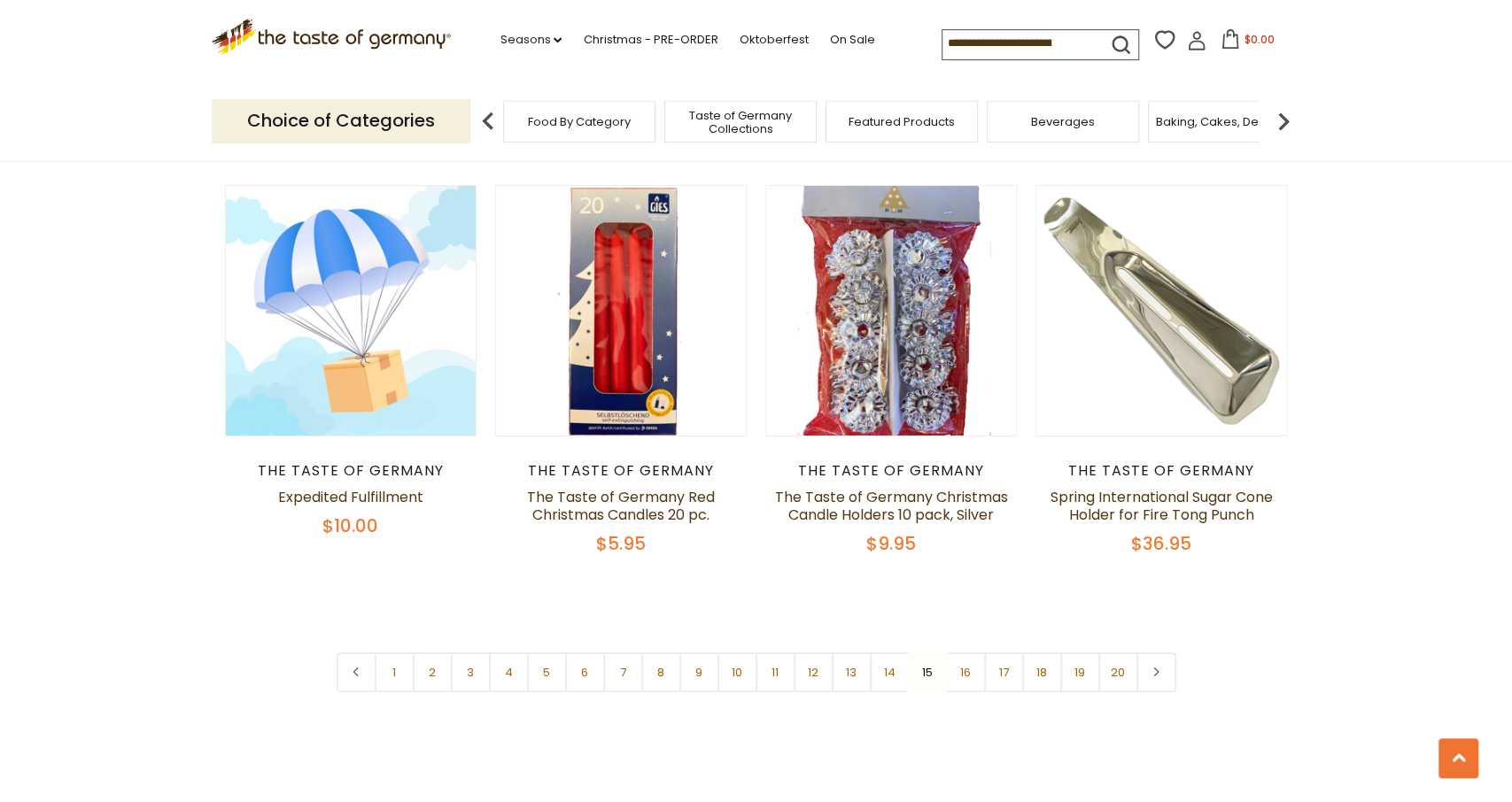
scroll to position [4008, 0]
click at [962, 652] on link "16" at bounding box center [966, 672] width 39 height 39
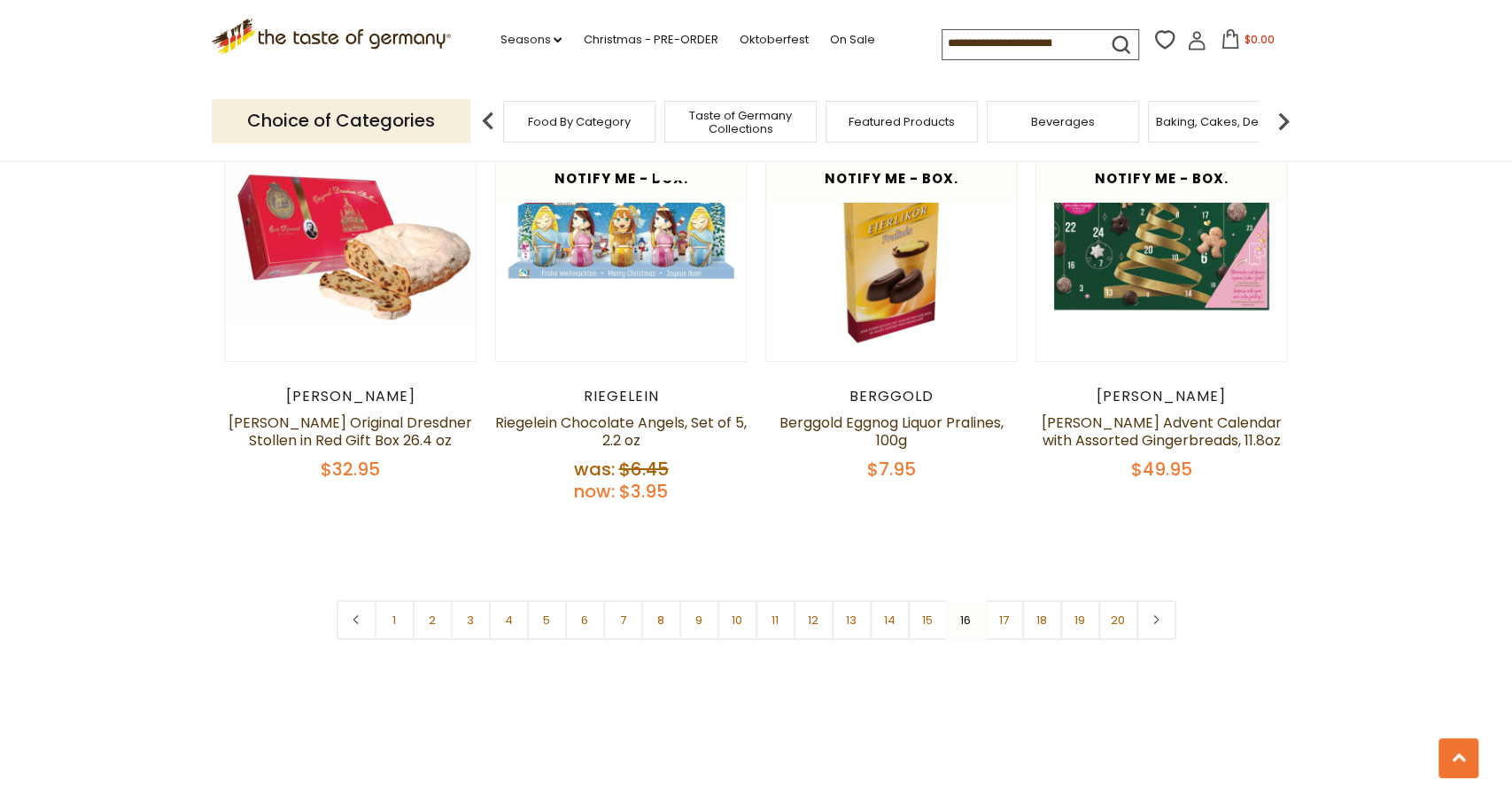
scroll to position [4154, 0]
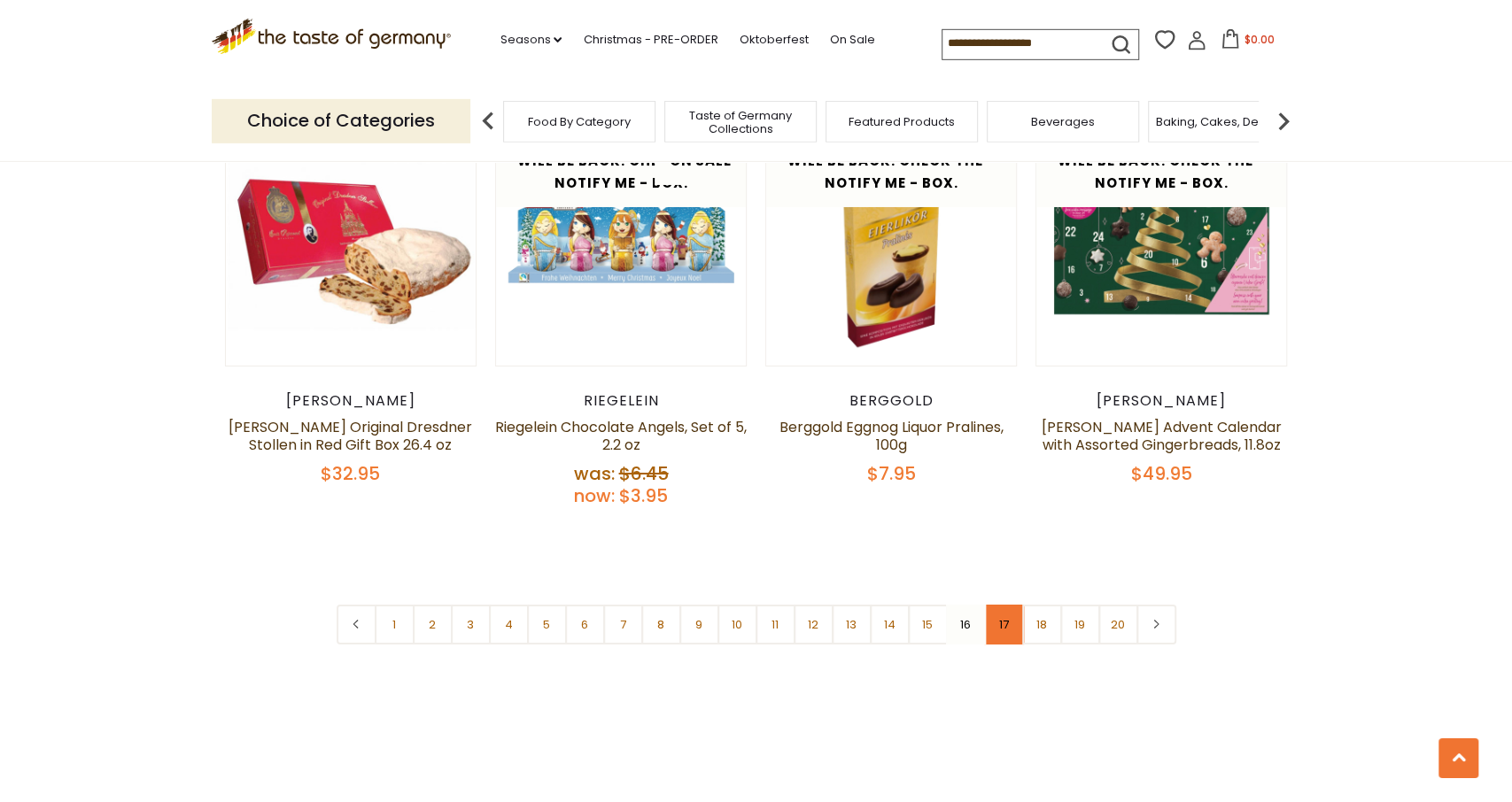
click at [1007, 605] on link "17" at bounding box center [1003, 624] width 39 height 39
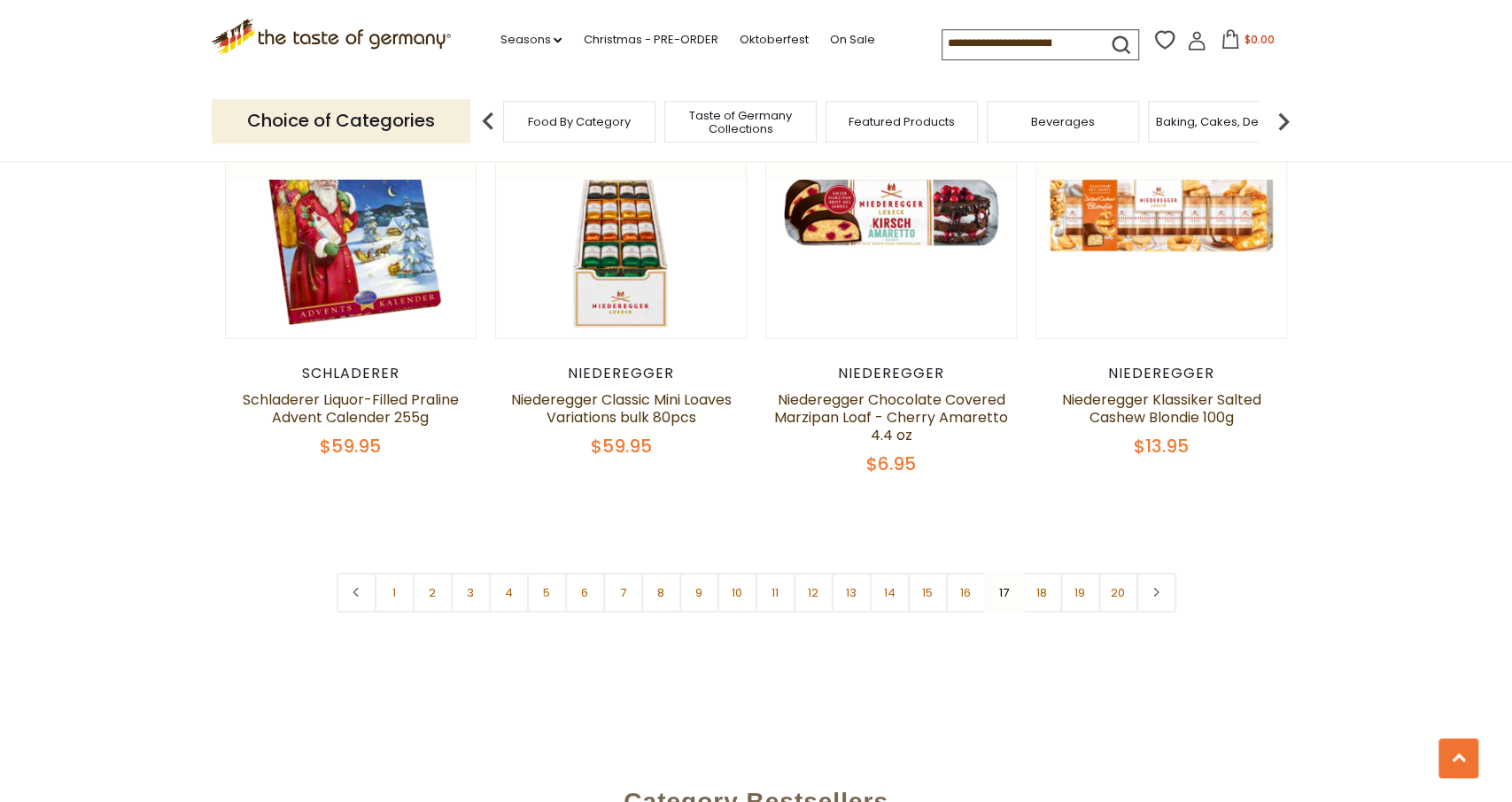
scroll to position [4122, 0]
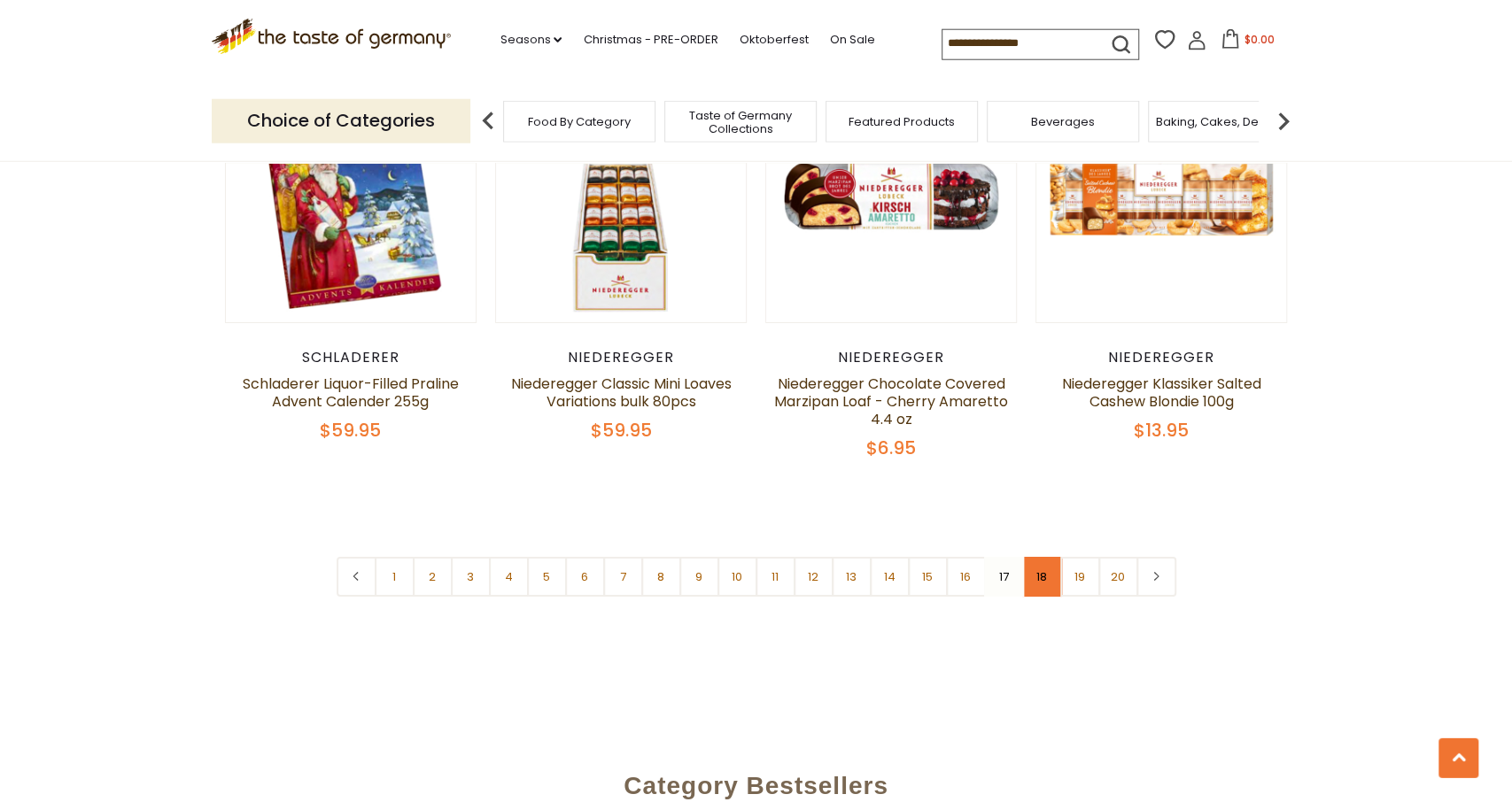
click at [1036, 570] on link "18" at bounding box center [1042, 577] width 39 height 39
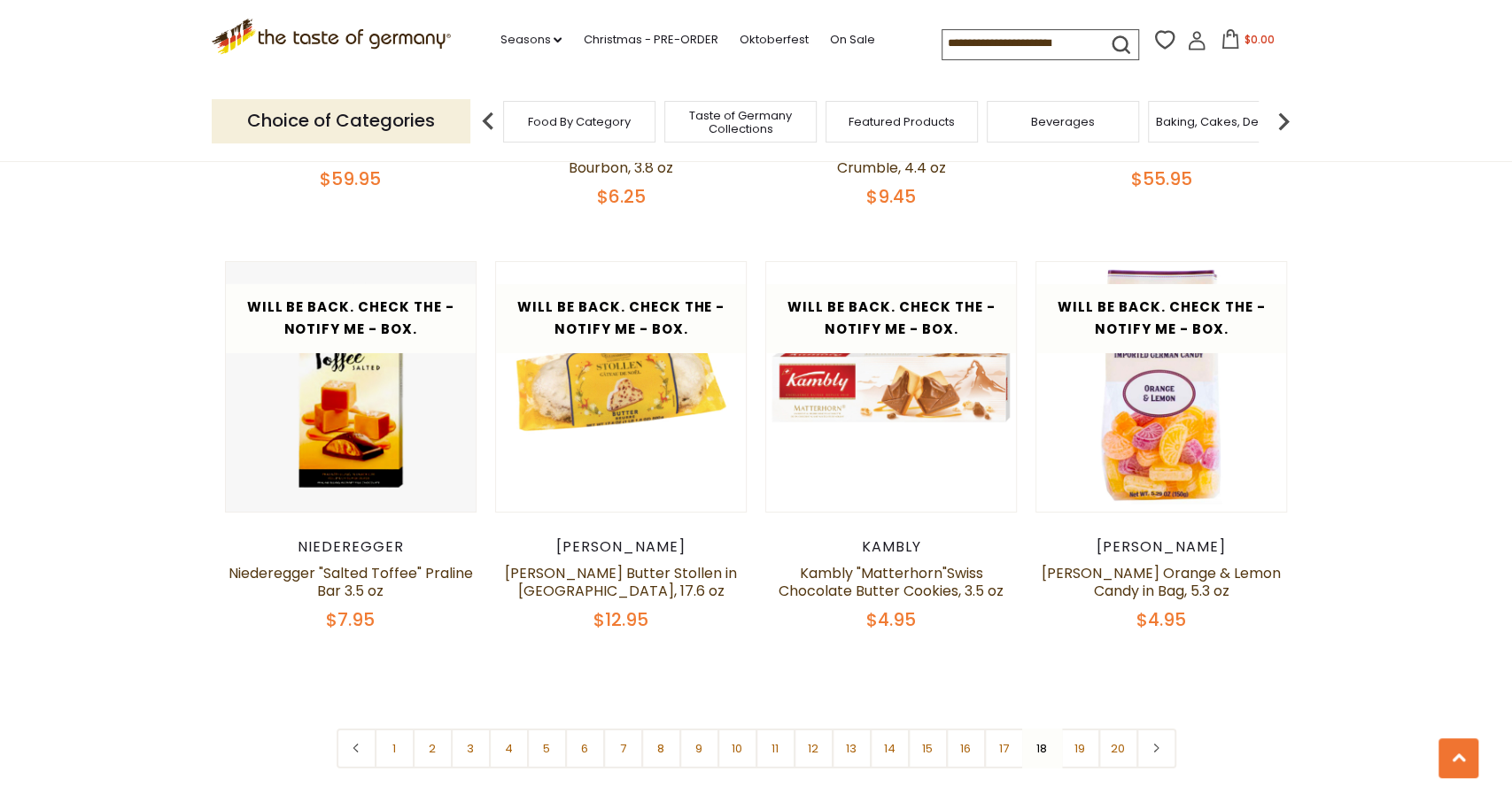
scroll to position [4024, 0]
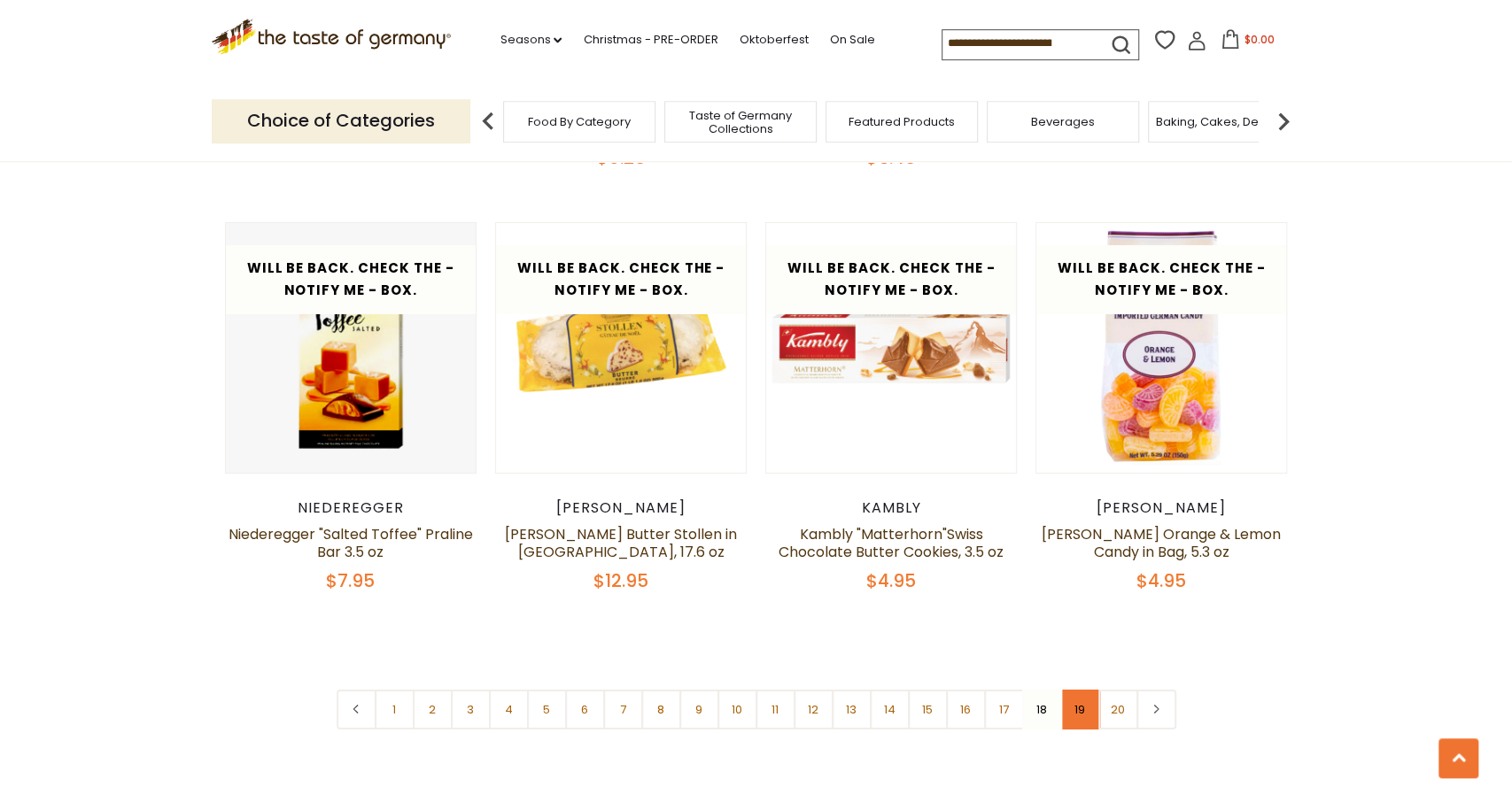
click at [1065, 690] on link "19" at bounding box center [1079, 710] width 39 height 39
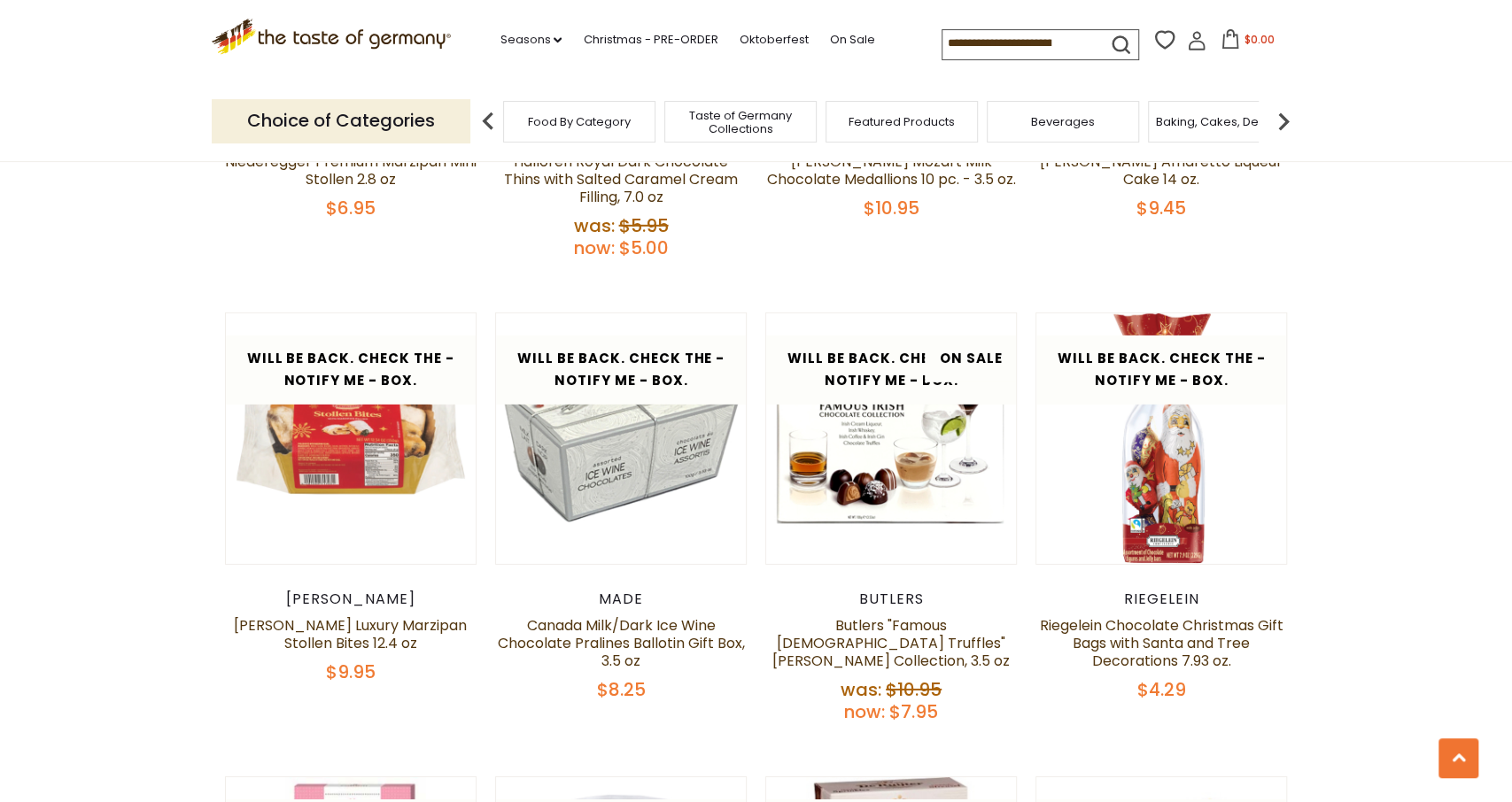
scroll to position [3533, 0]
